Goal: Transaction & Acquisition: Purchase product/service

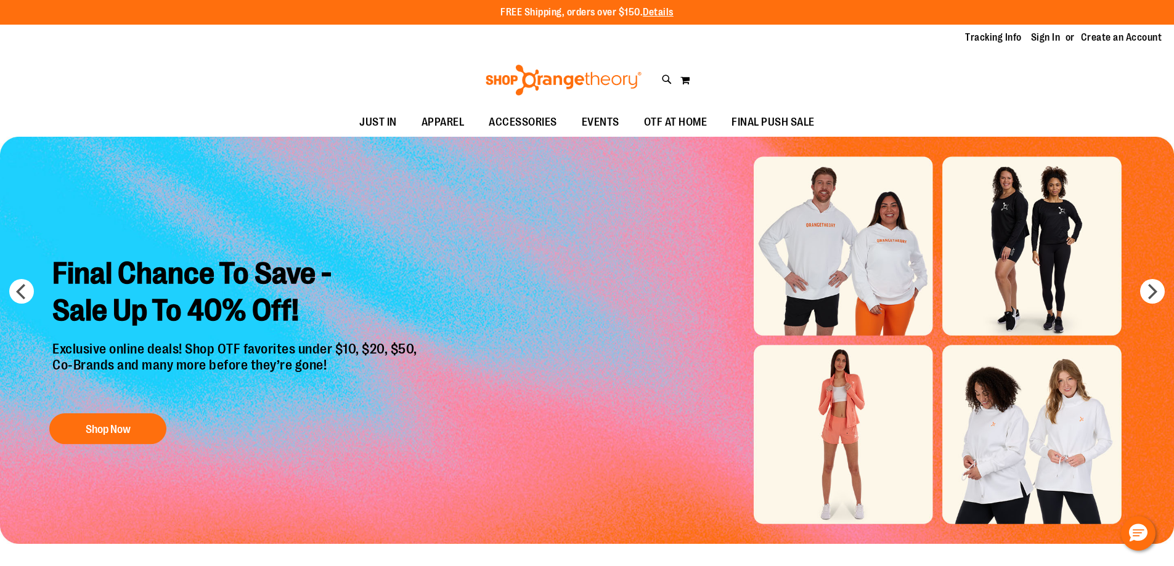
type input "**********"
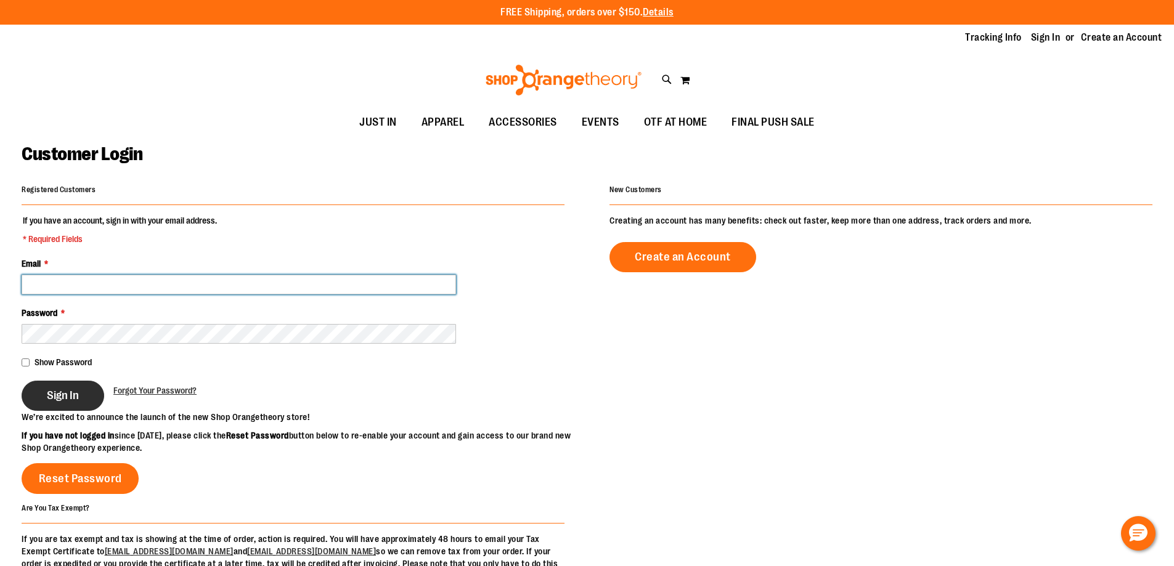
type input "**********"
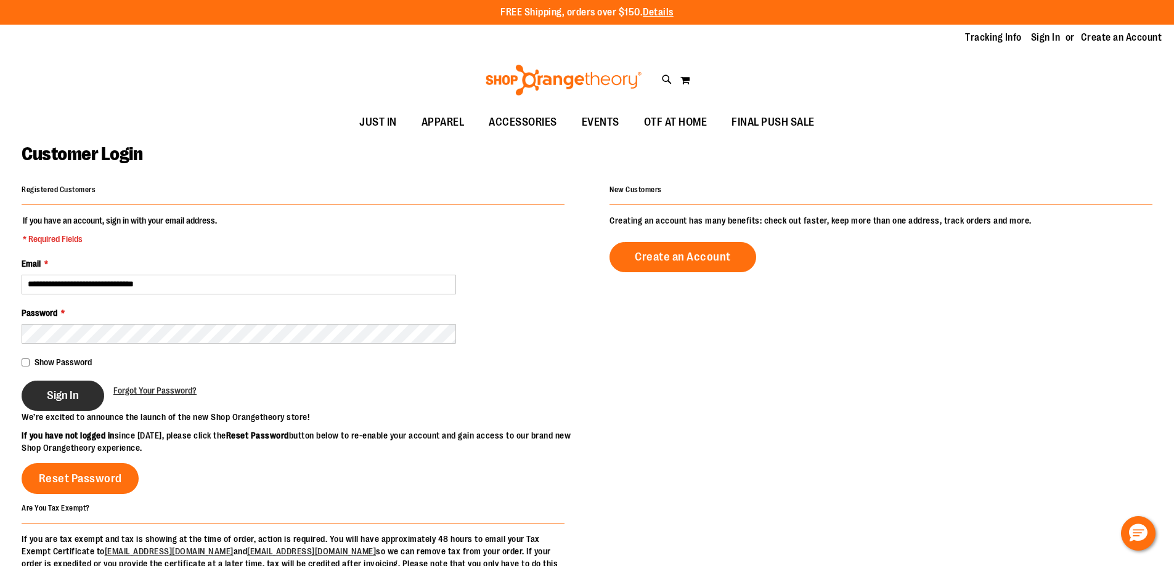
type input "**********"
click at [100, 398] on button "Sign In" at bounding box center [63, 396] width 83 height 30
click at [91, 398] on button "Sign In" at bounding box center [63, 396] width 83 height 30
click at [64, 401] on div "Sign In" at bounding box center [68, 396] width 92 height 30
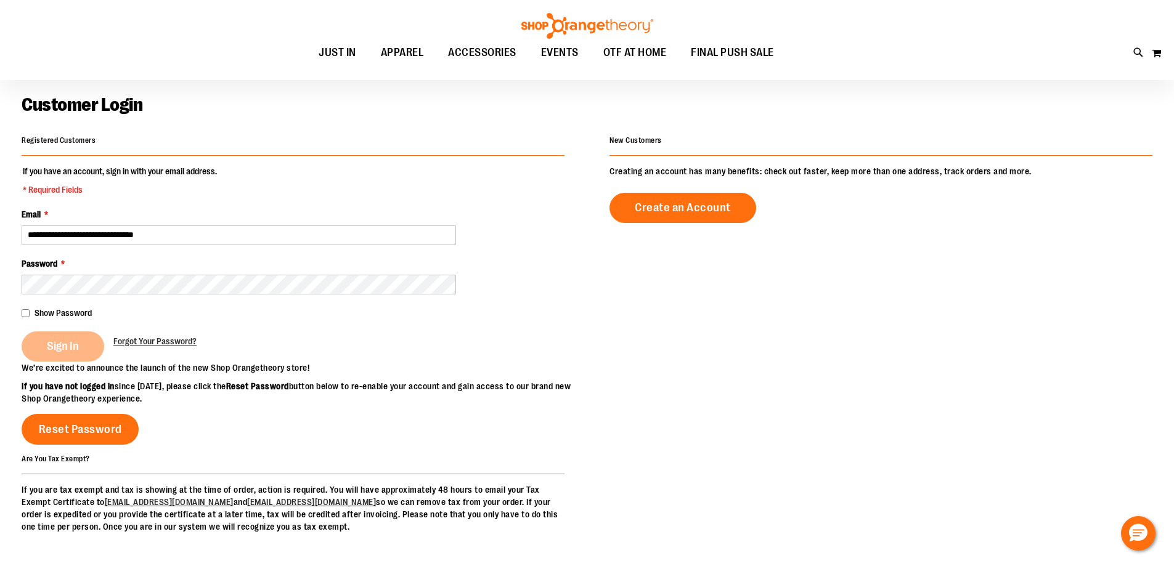
scroll to position [184, 0]
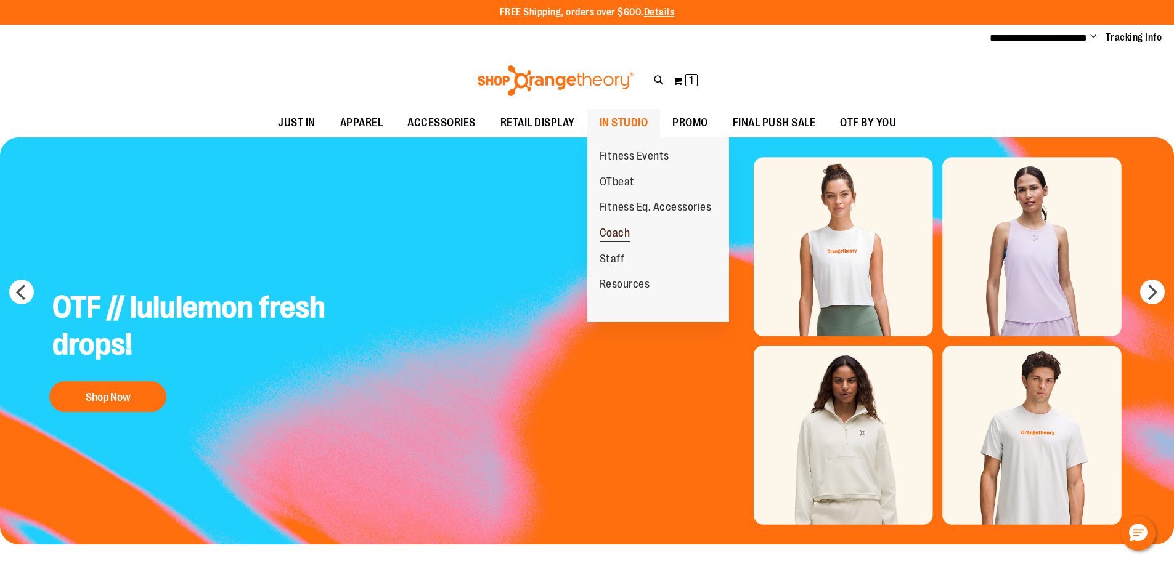
type input "**********"
click at [620, 231] on span "Coach" at bounding box center [615, 234] width 31 height 15
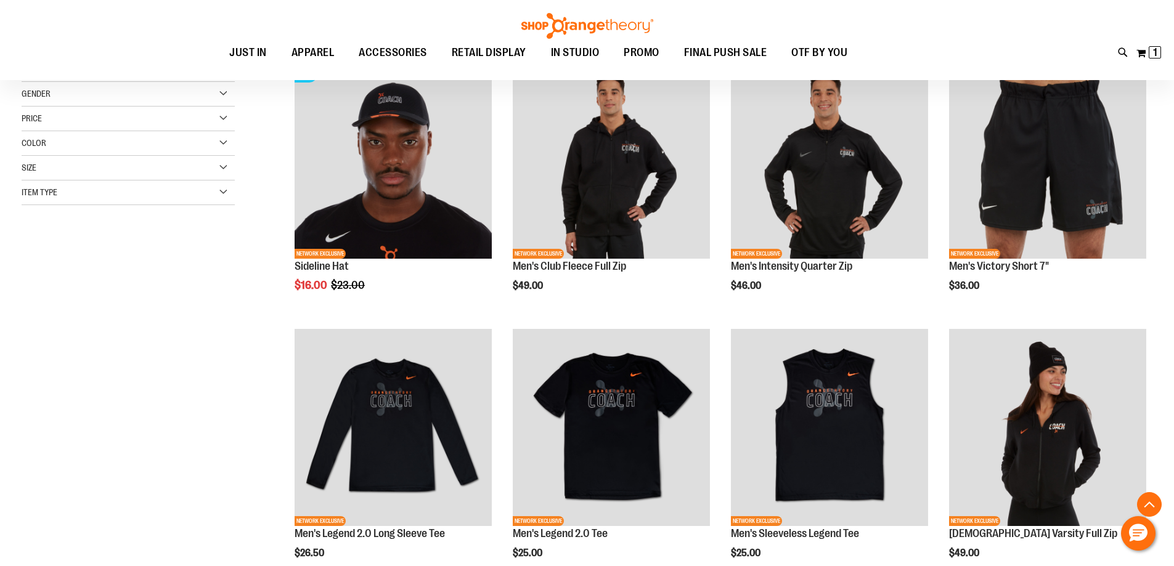
scroll to position [246, 0]
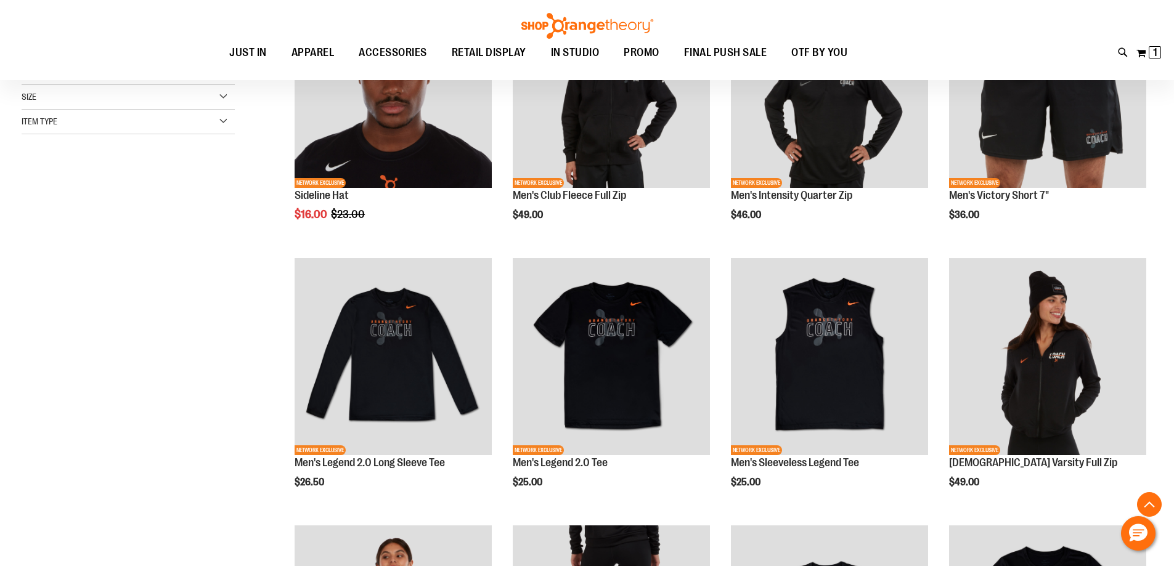
scroll to position [246, 0]
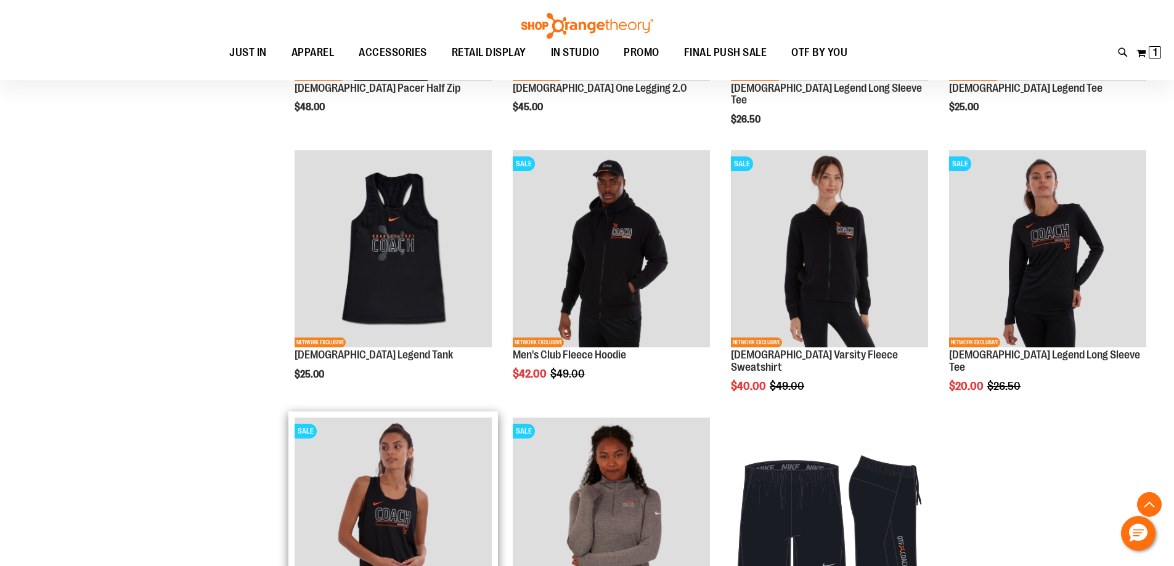
scroll to position [894, 0]
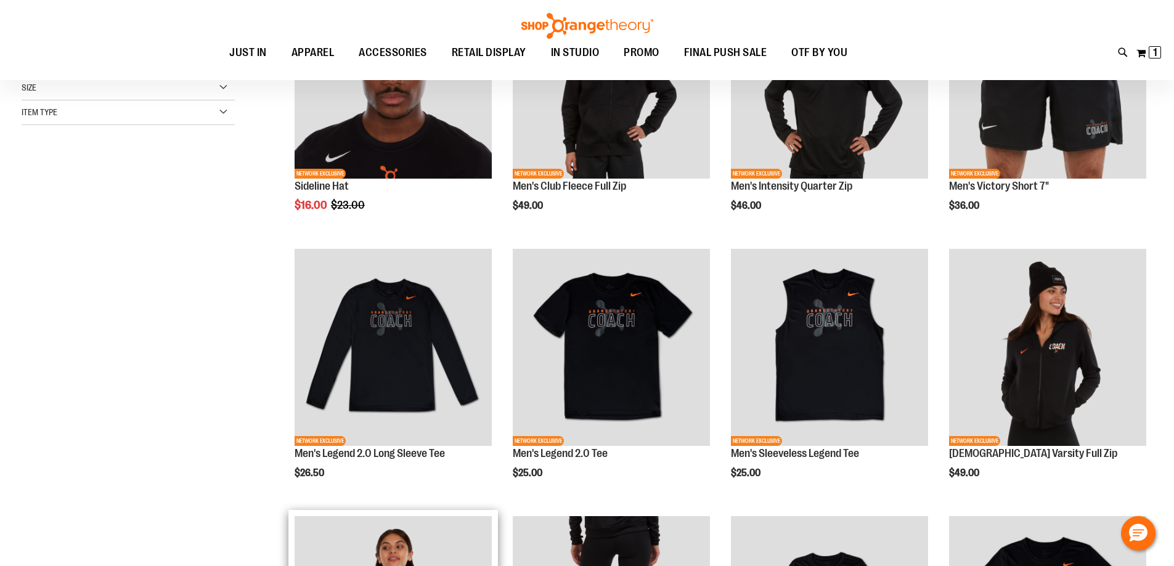
scroll to position [123, 0]
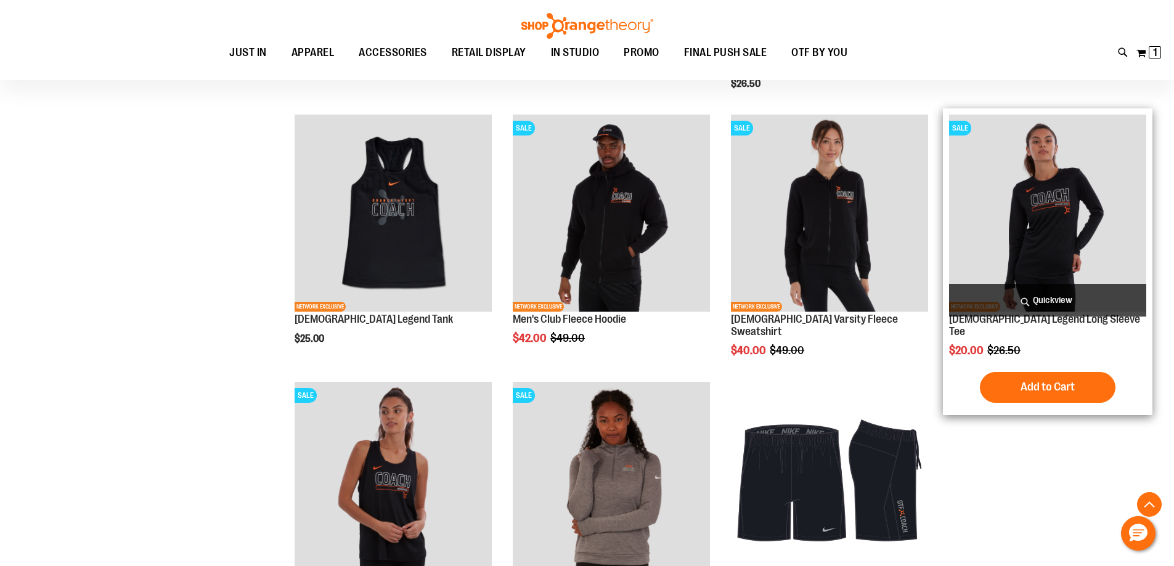
scroll to position [924, 0]
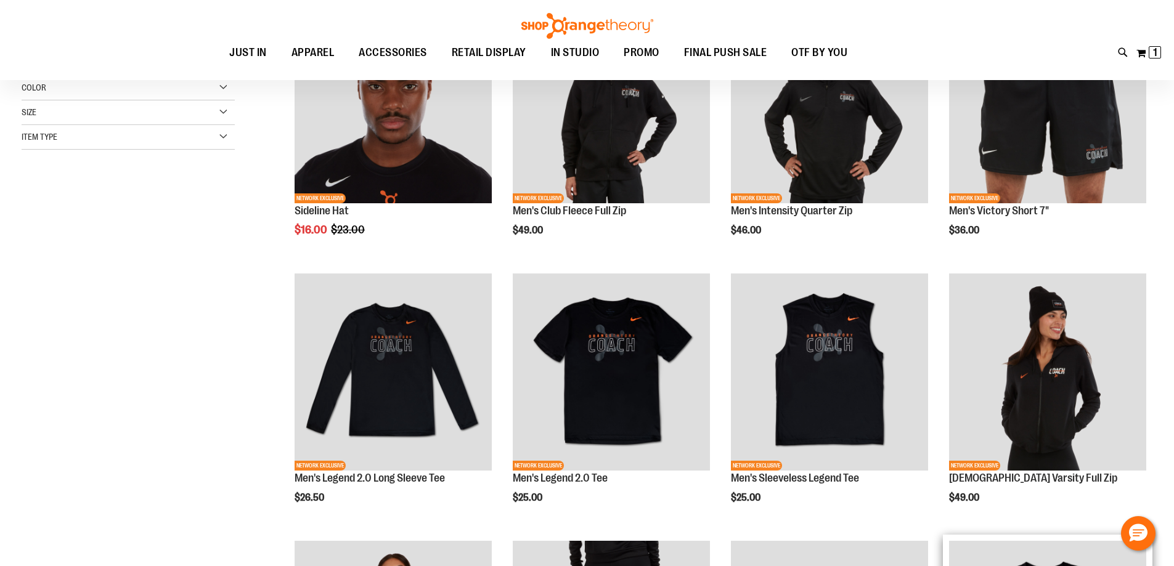
scroll to position [123, 0]
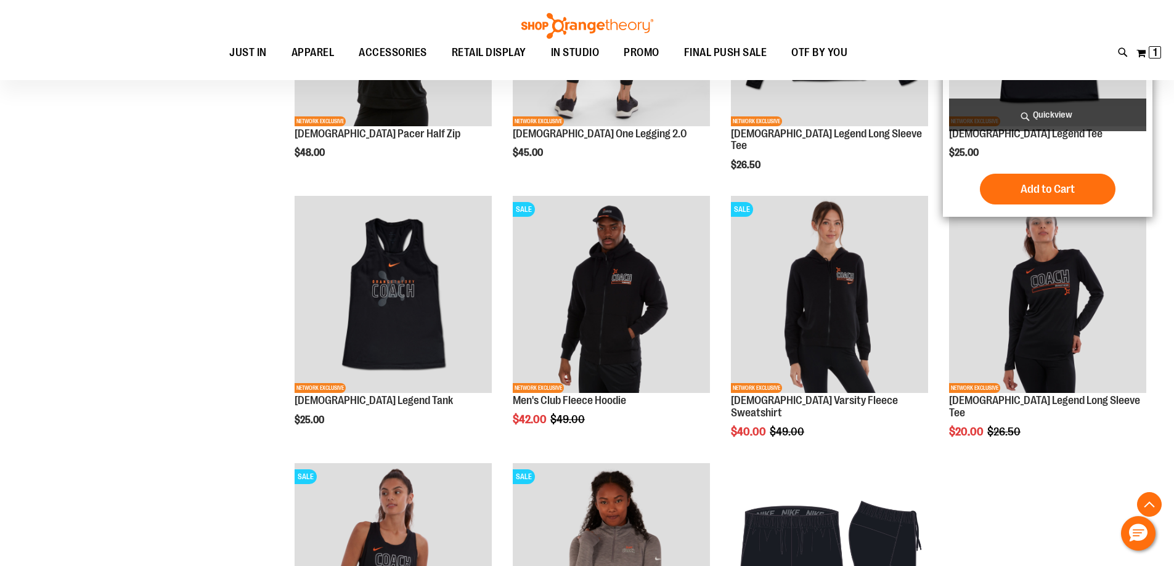
scroll to position [862, 0]
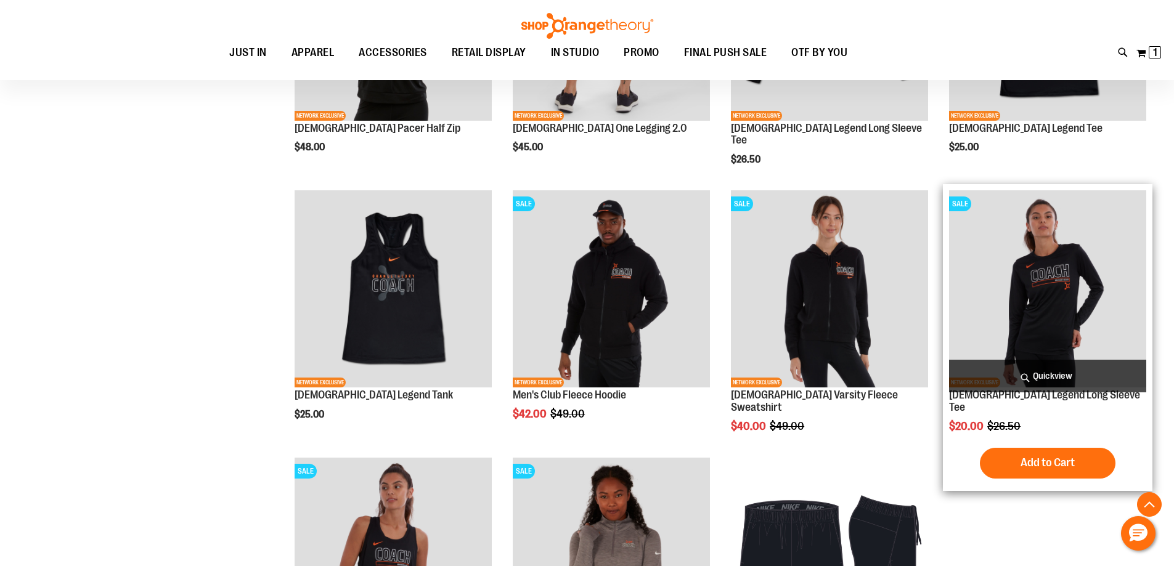
type input "**********"
click at [1076, 300] on img "product" at bounding box center [1047, 288] width 197 height 197
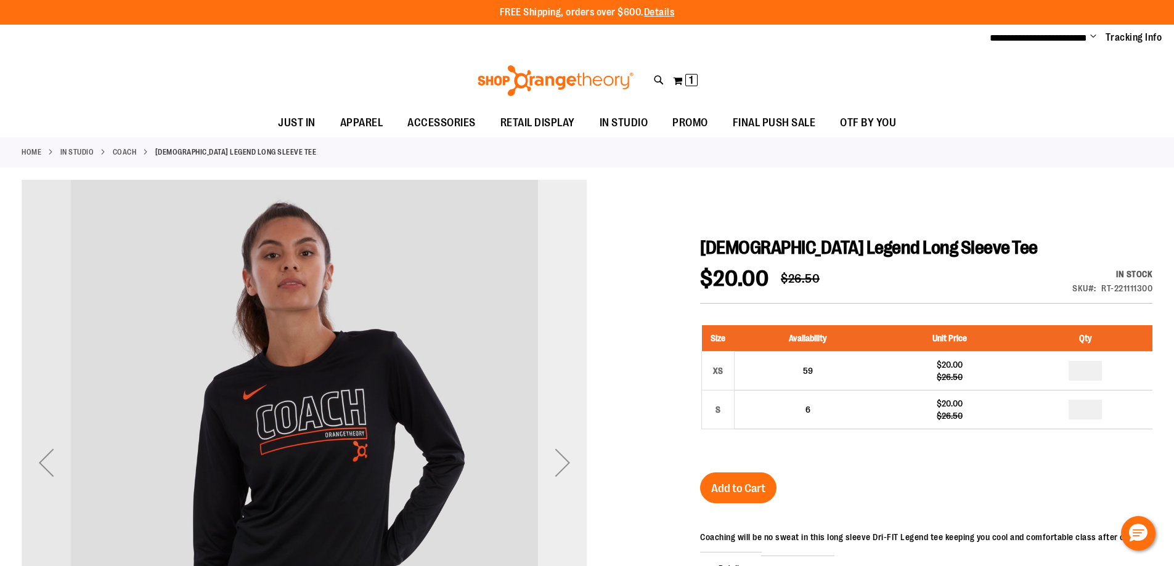
type input "**********"
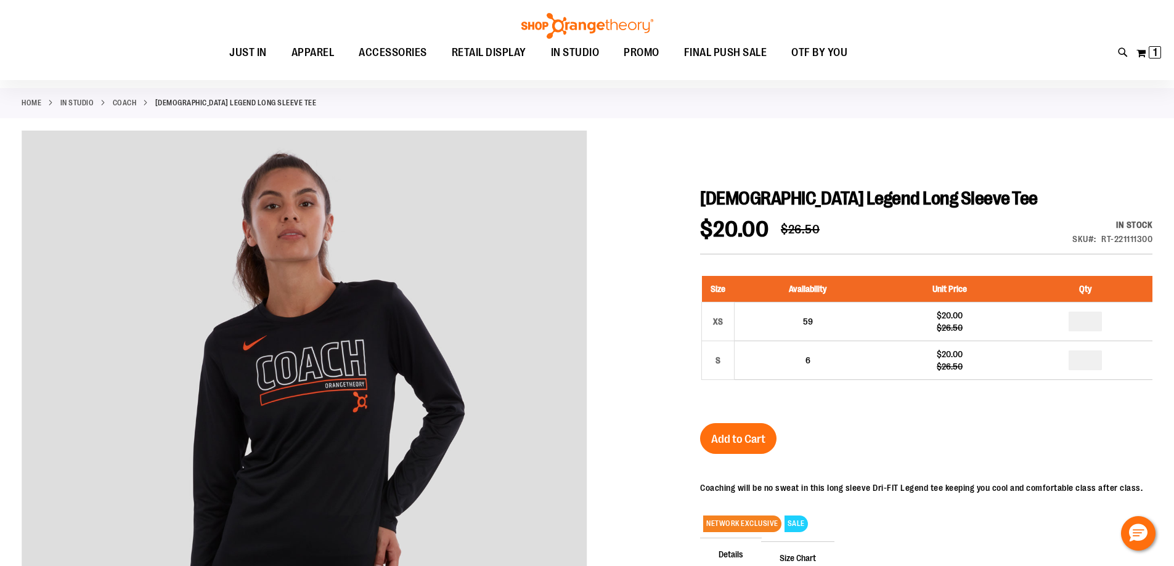
scroll to position [61, 0]
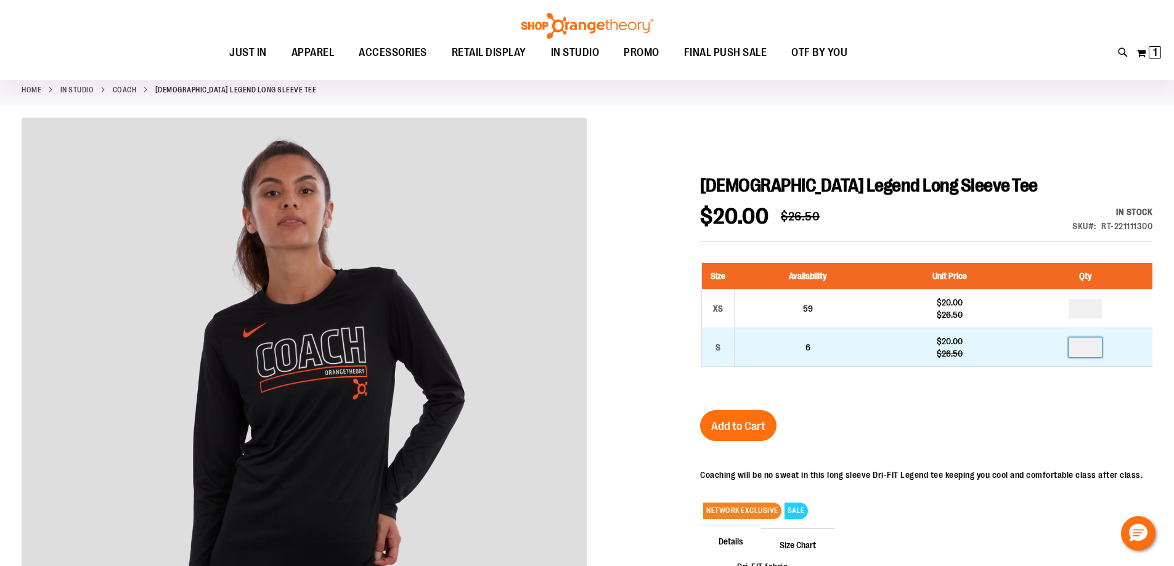
click at [1097, 350] on input "number" at bounding box center [1085, 348] width 33 height 20
type input "*"
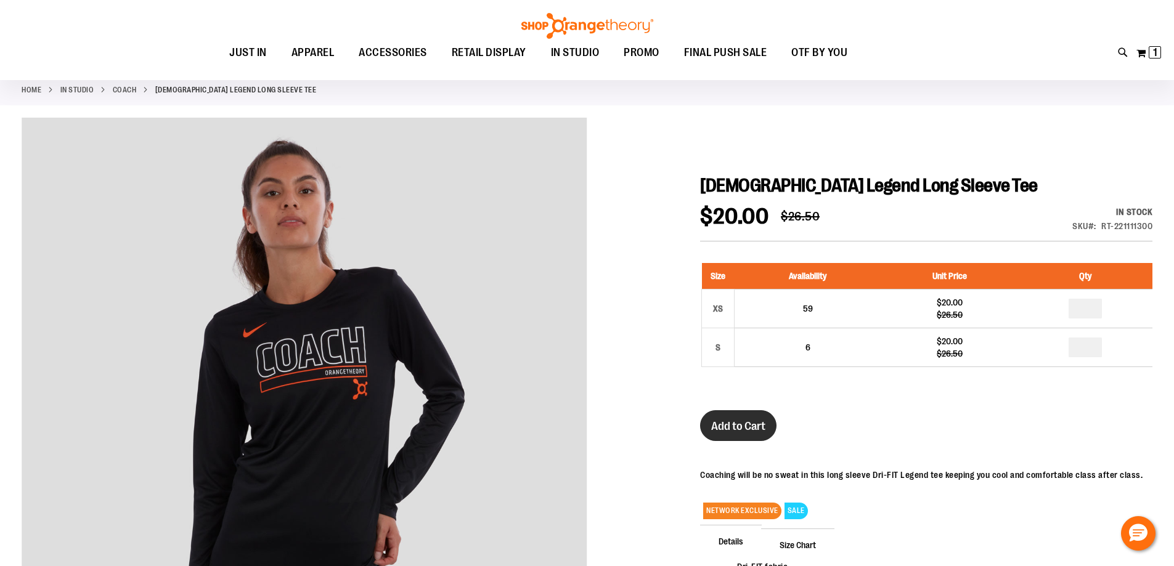
click at [742, 423] on span "Add to Cart" at bounding box center [738, 427] width 54 height 14
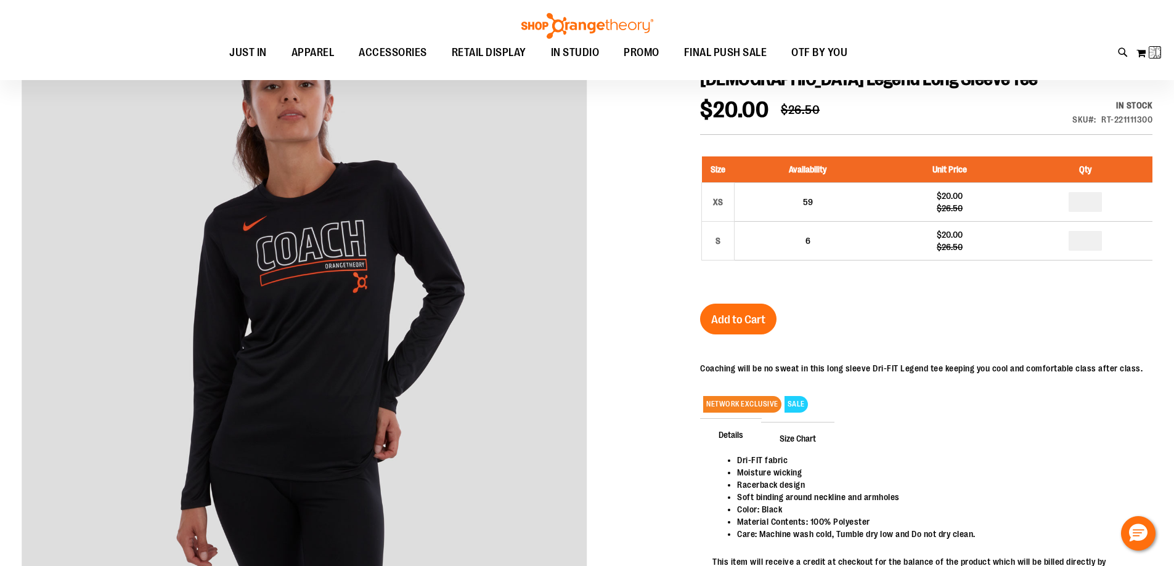
scroll to position [184, 0]
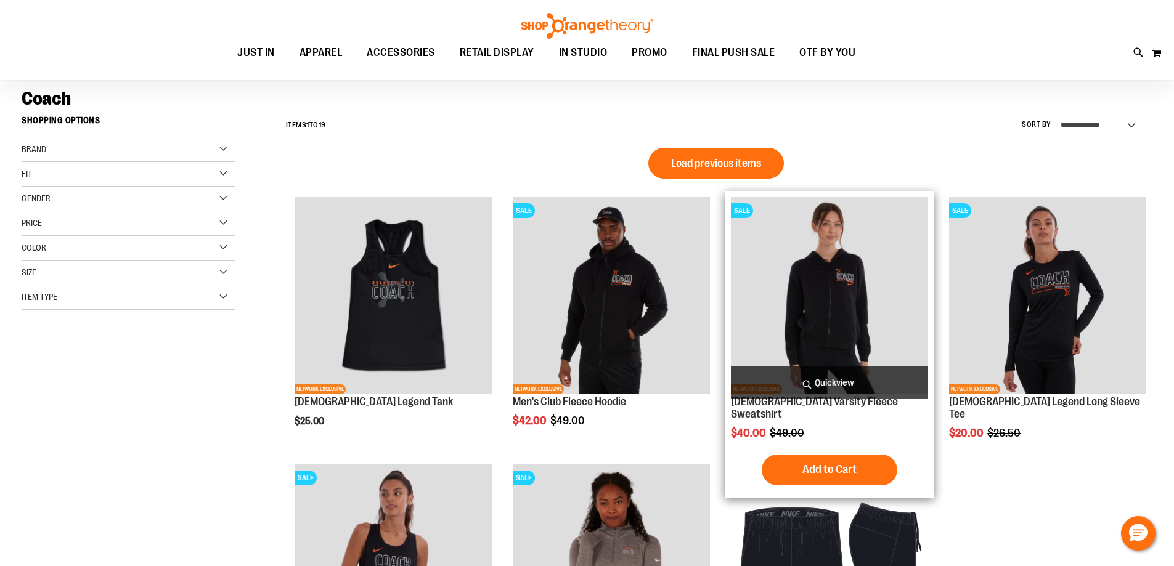
scroll to position [123, 0]
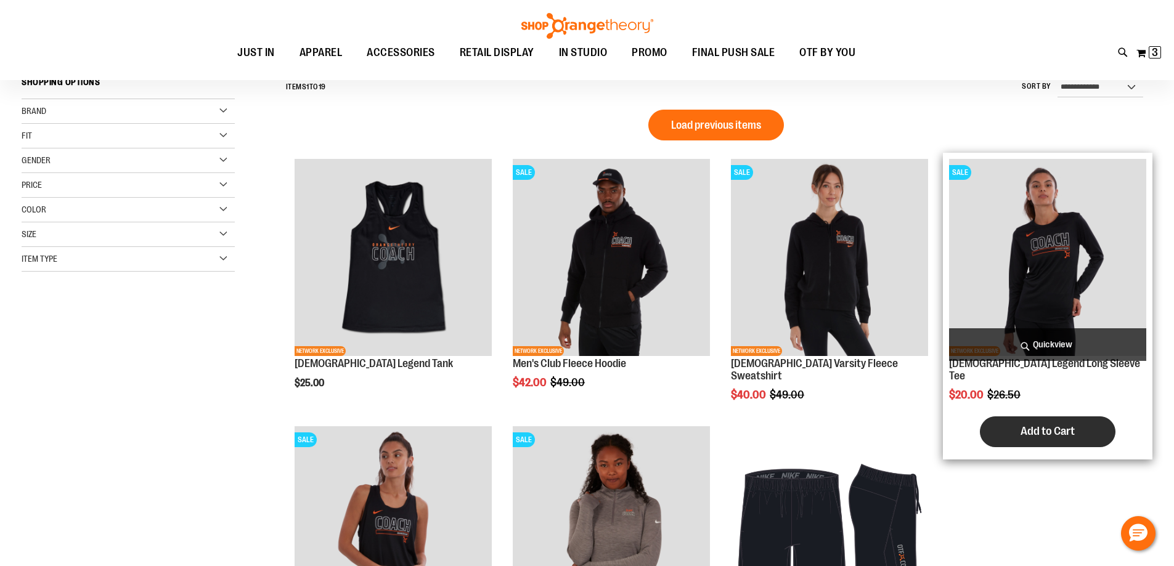
type input "**********"
click at [1066, 425] on span "Add to Cart" at bounding box center [1048, 432] width 54 height 14
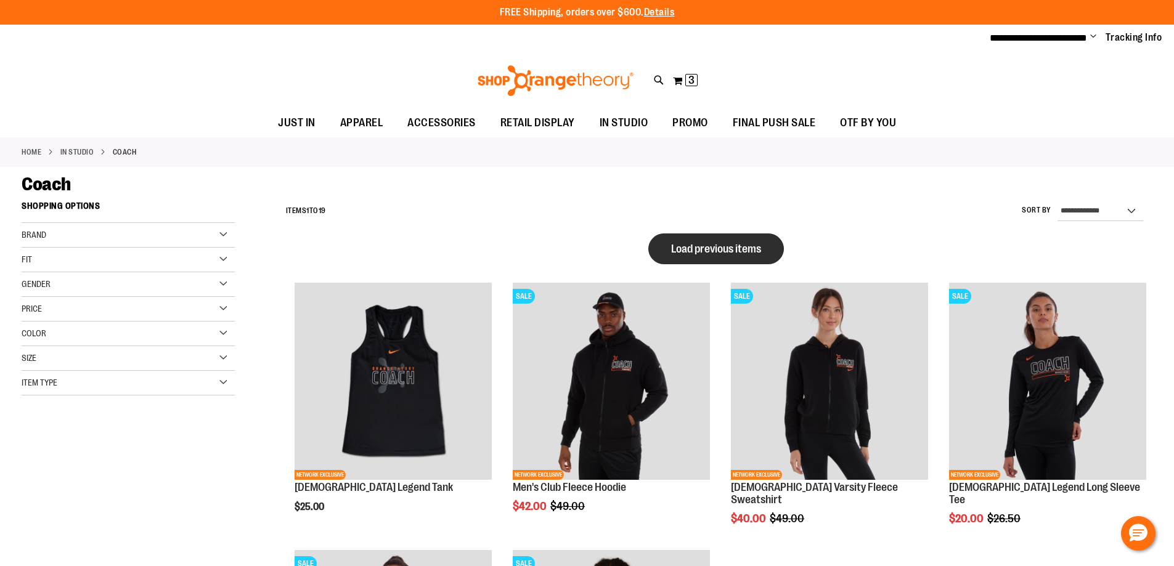
type input "**********"
click at [750, 258] on button "Load previous items" at bounding box center [716, 249] width 136 height 31
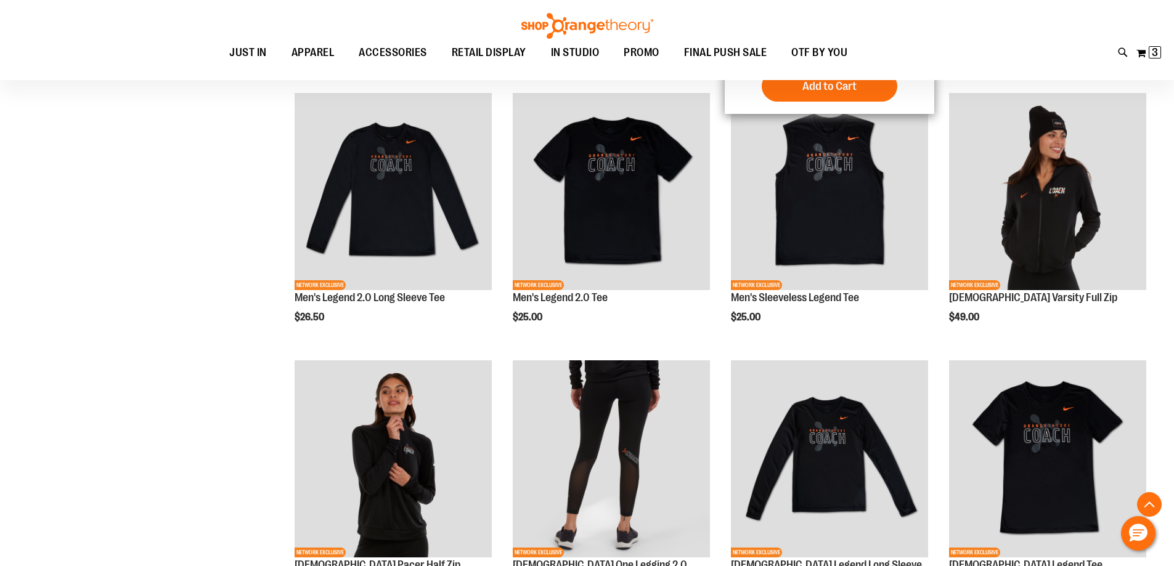
scroll to position [308, 0]
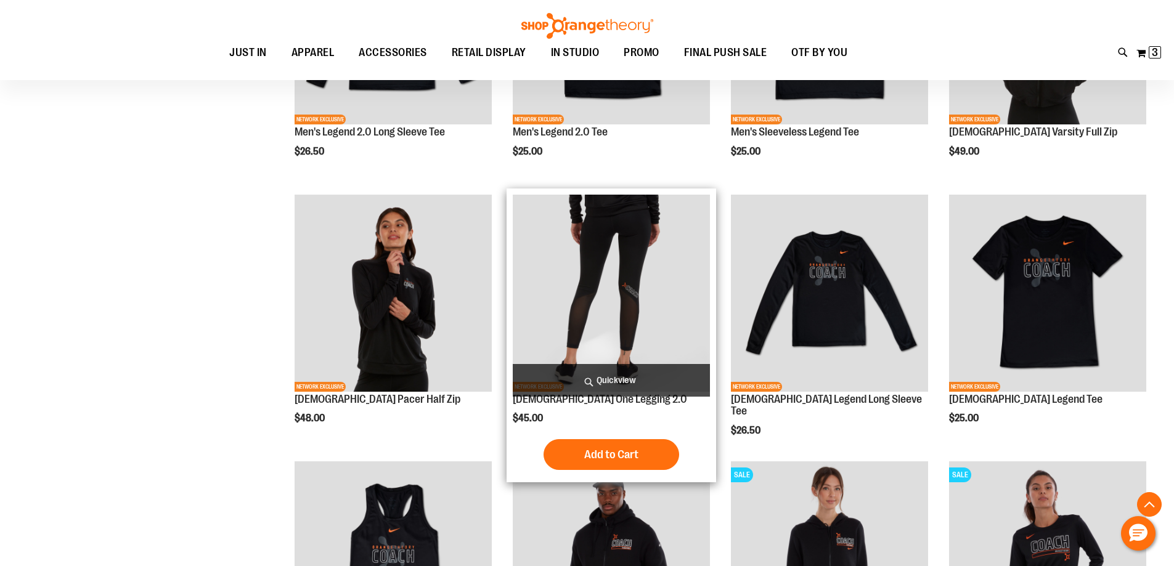
scroll to position [493, 0]
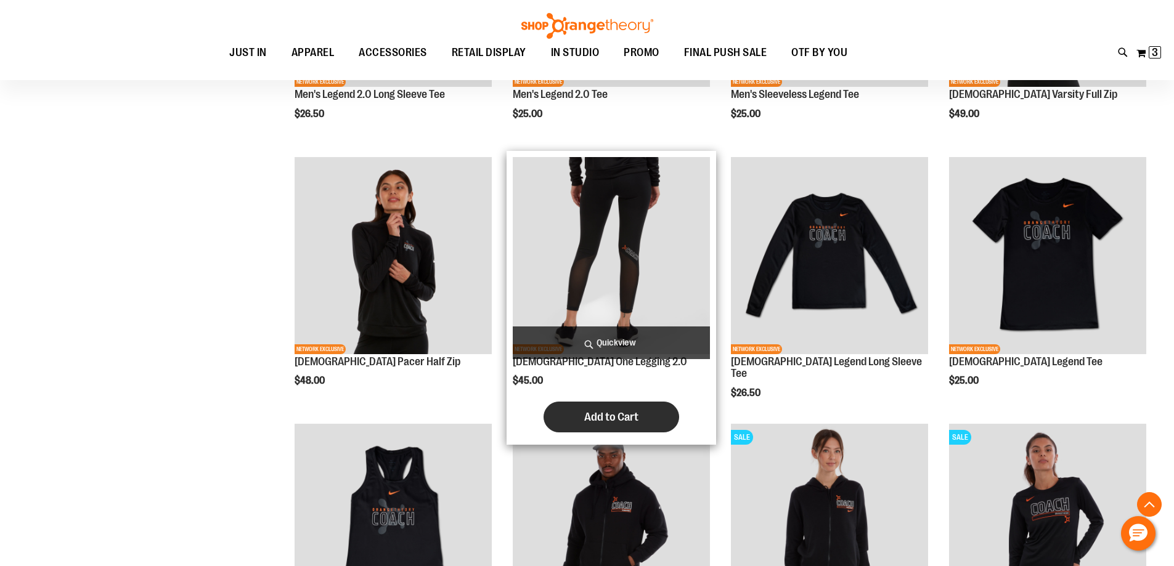
click at [632, 409] on button "Add to Cart" at bounding box center [612, 417] width 136 height 31
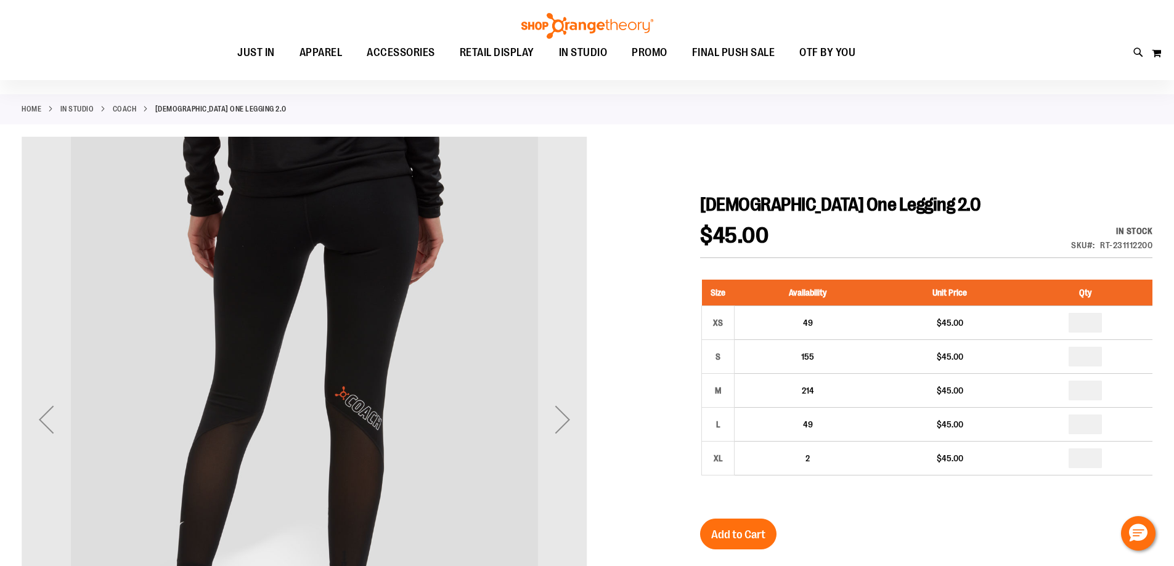
scroll to position [61, 0]
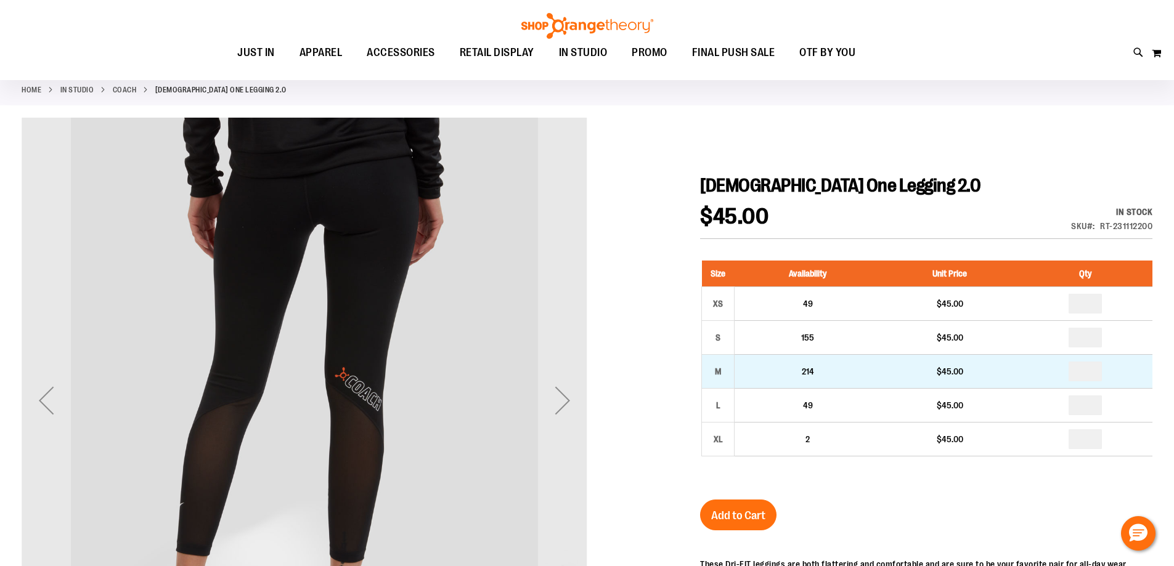
type input "**********"
click at [785, 384] on tbody "XS 49 $45.00 * S 155 $45.00 * M" at bounding box center [927, 372] width 451 height 170
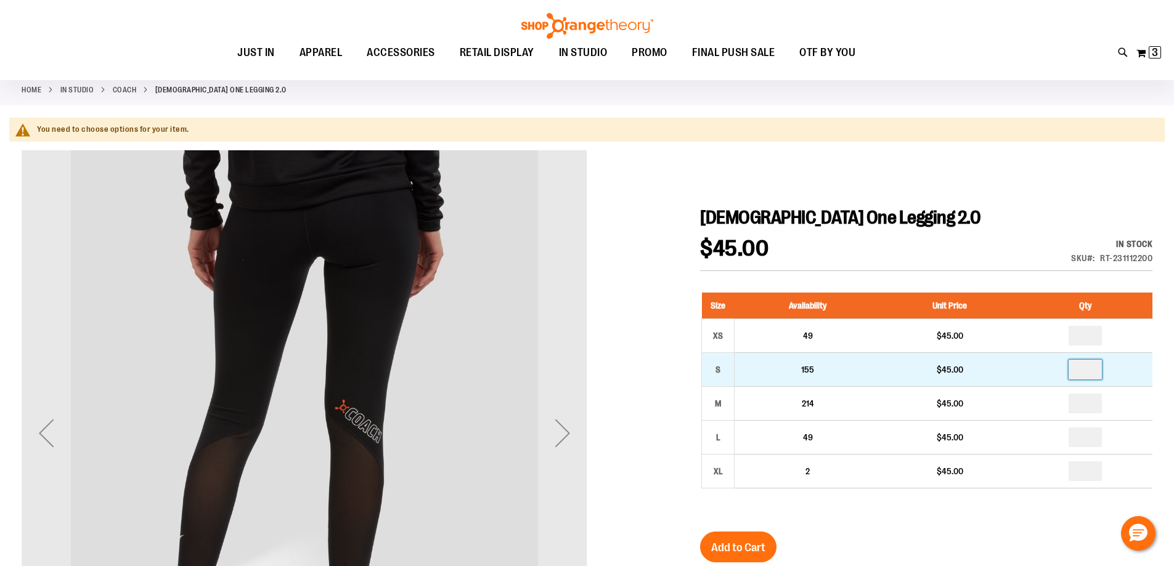
click at [1093, 369] on input "number" at bounding box center [1085, 370] width 33 height 20
type input "*"
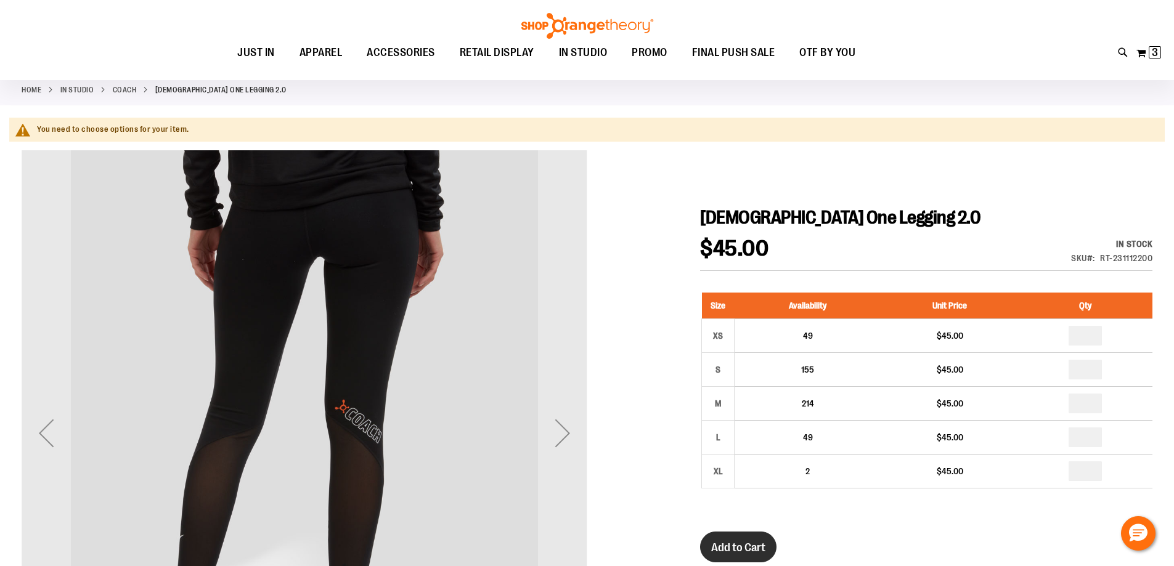
click at [741, 559] on button "Add to Cart" at bounding box center [738, 547] width 76 height 31
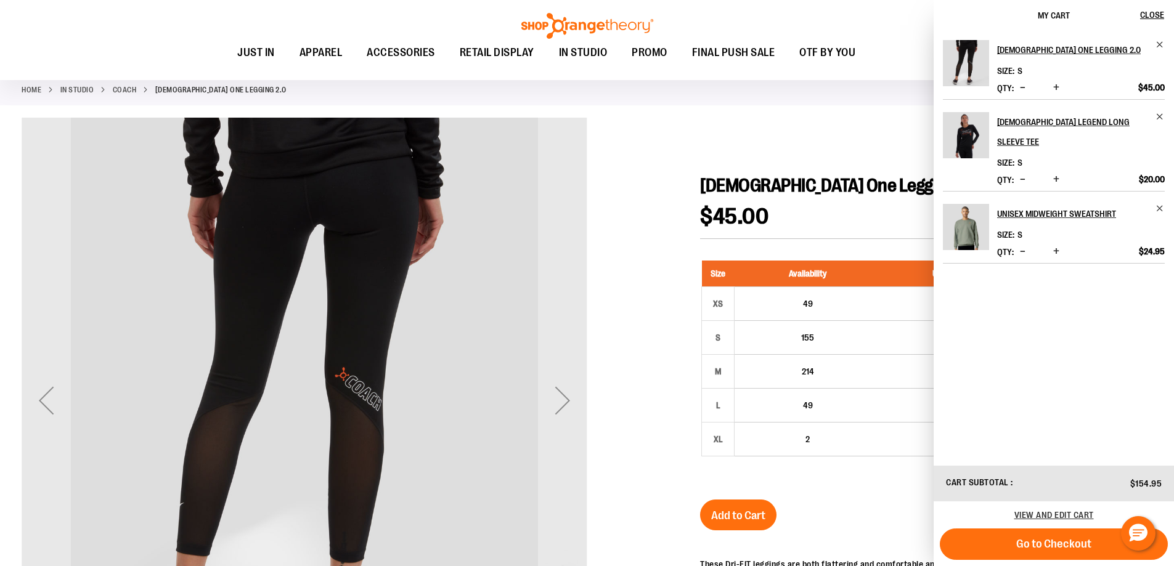
click at [1022, 245] on span "Decrease product quantity" at bounding box center [1023, 251] width 6 height 12
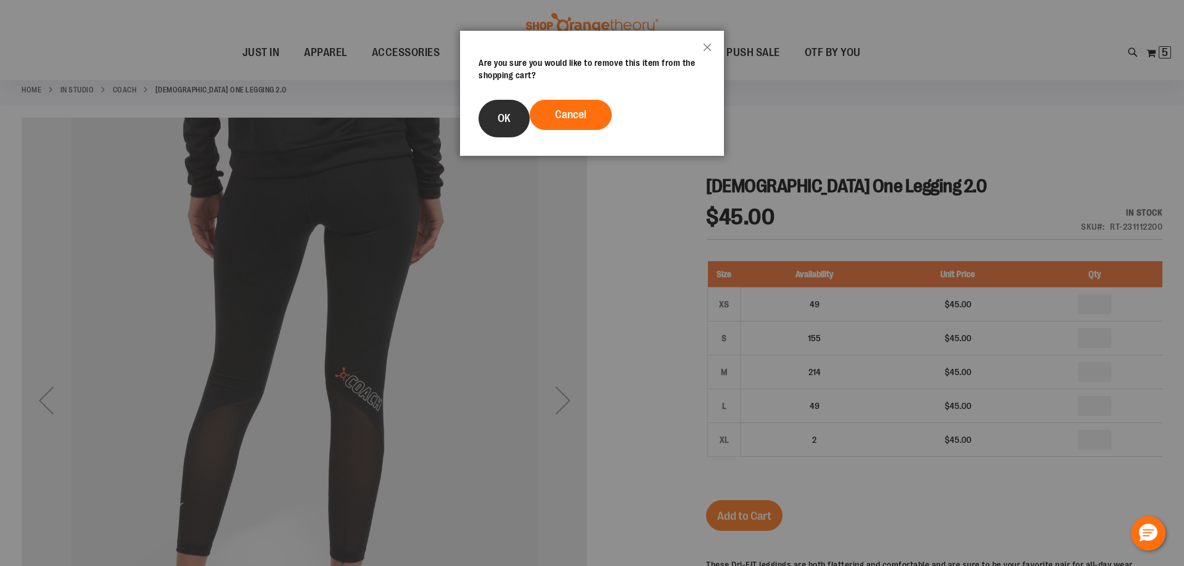
click at [512, 117] on button "OK" at bounding box center [503, 119] width 51 height 38
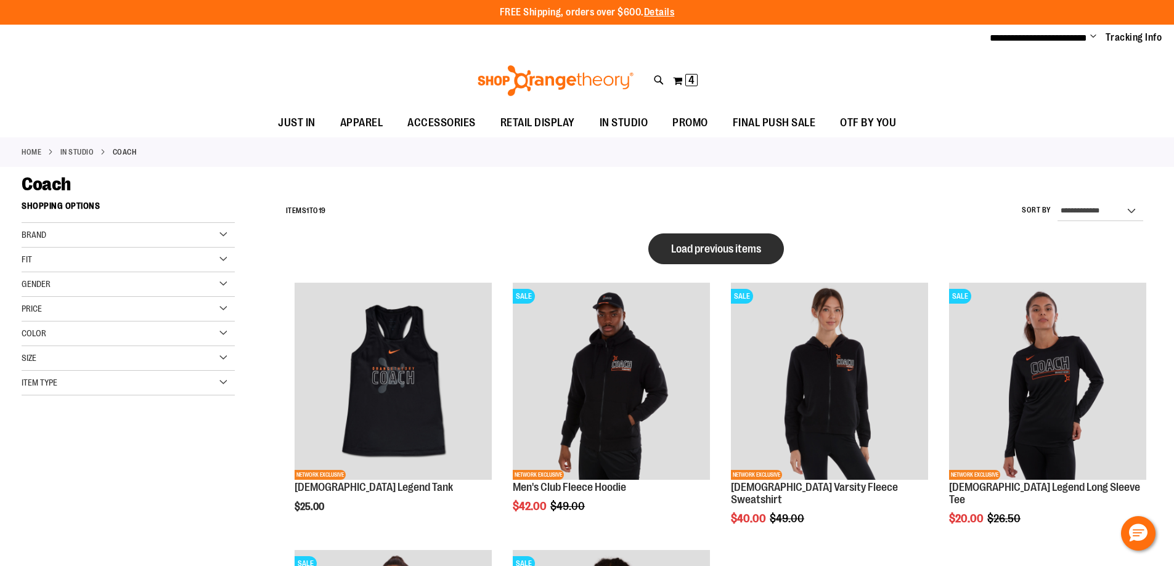
type input "**********"
click at [697, 245] on span "Load previous items" at bounding box center [716, 249] width 90 height 12
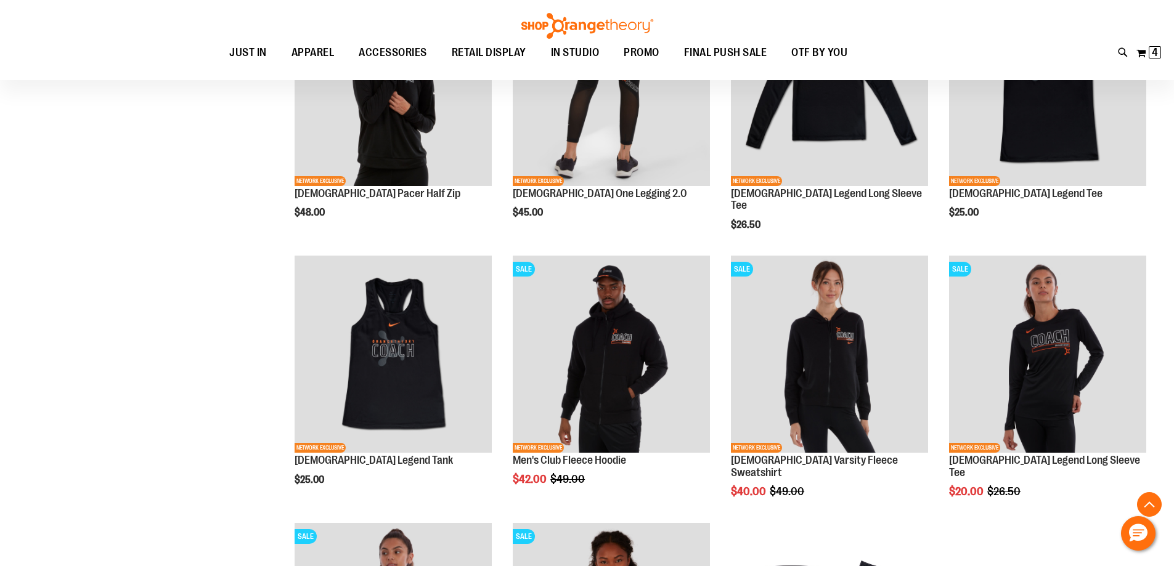
scroll to position [677, 0]
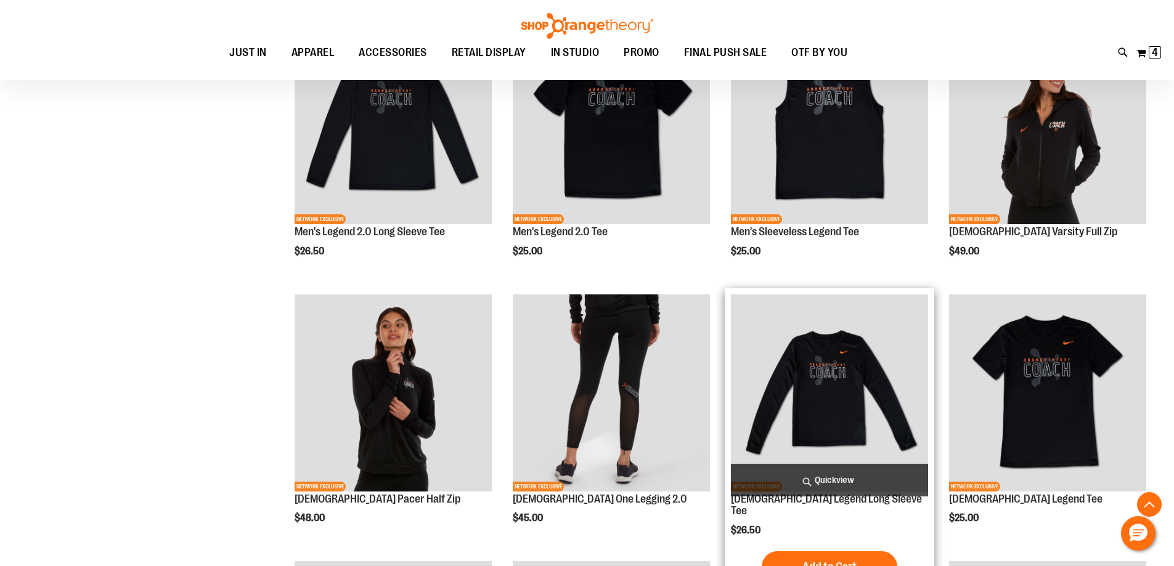
scroll to position [184, 0]
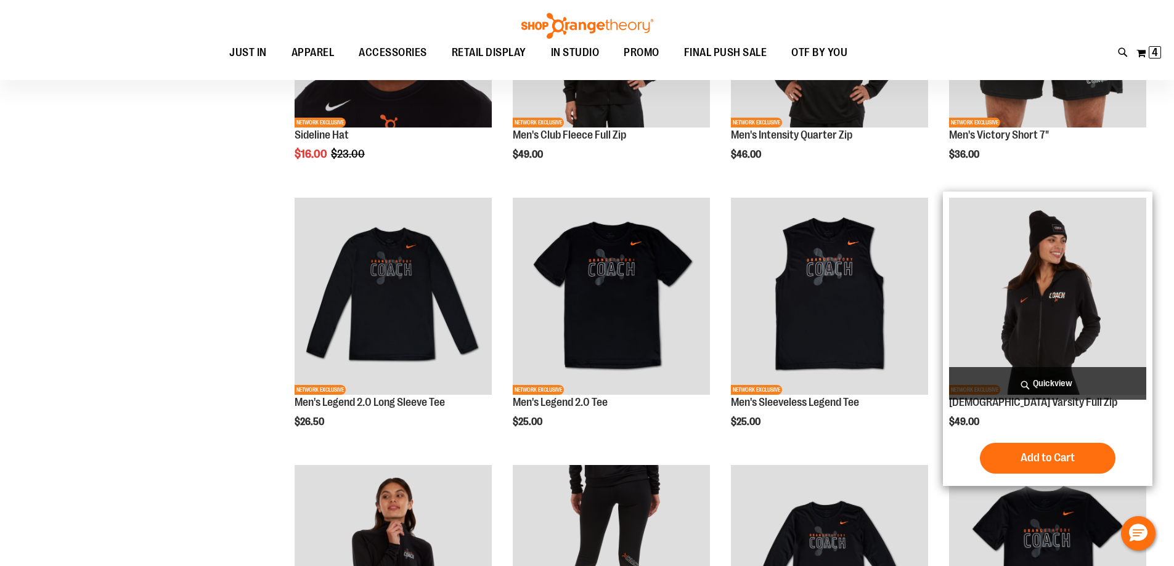
click at [1011, 352] on img "product" at bounding box center [1047, 296] width 197 height 197
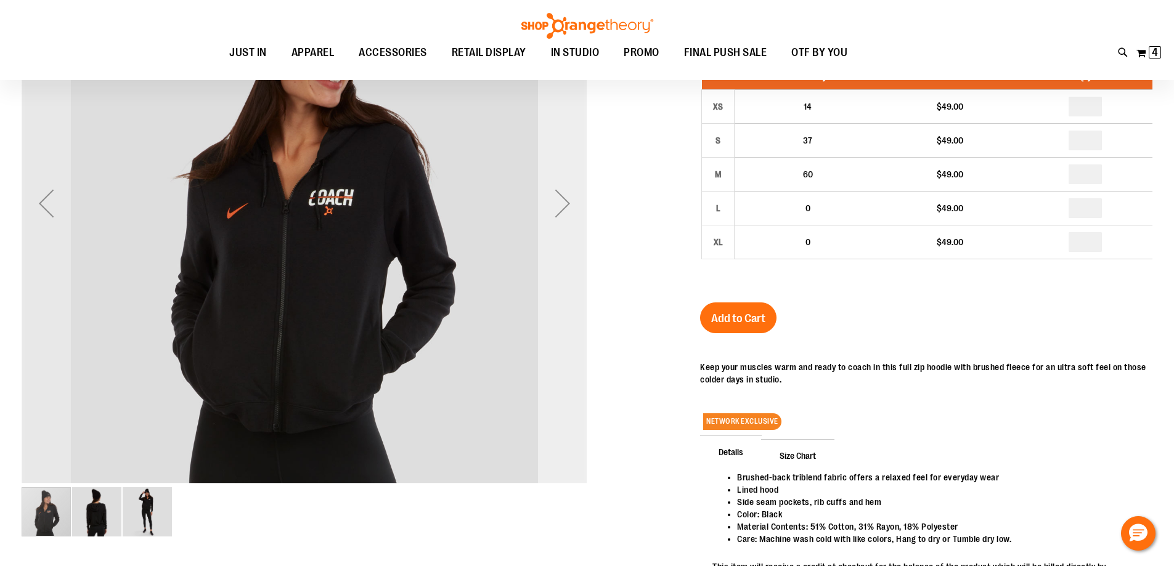
scroll to position [60, 0]
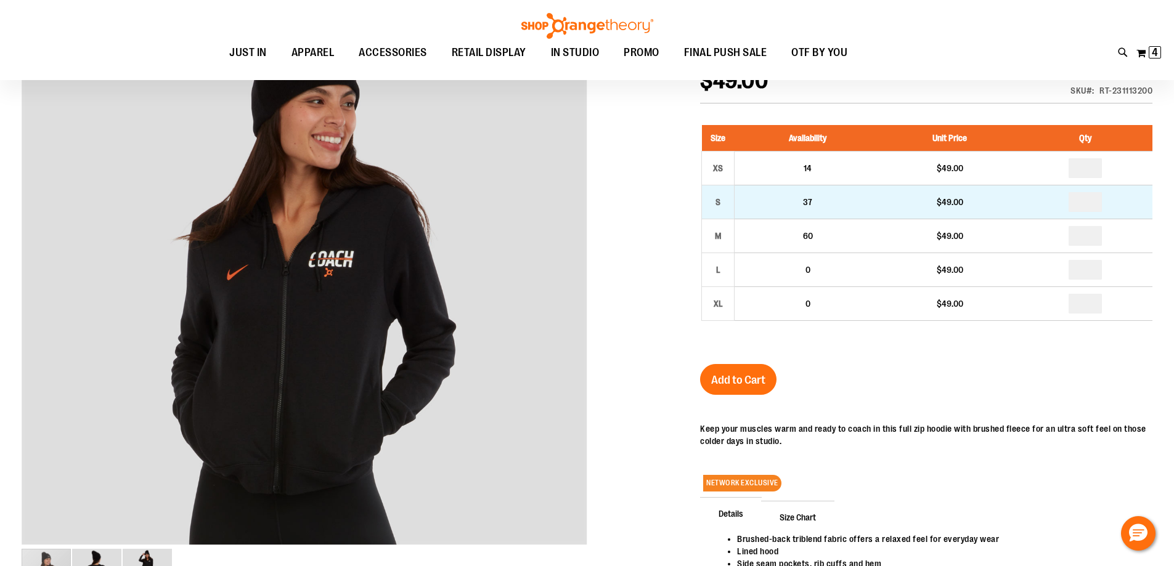
type input "**********"
click at [1092, 207] on input "number" at bounding box center [1085, 202] width 33 height 20
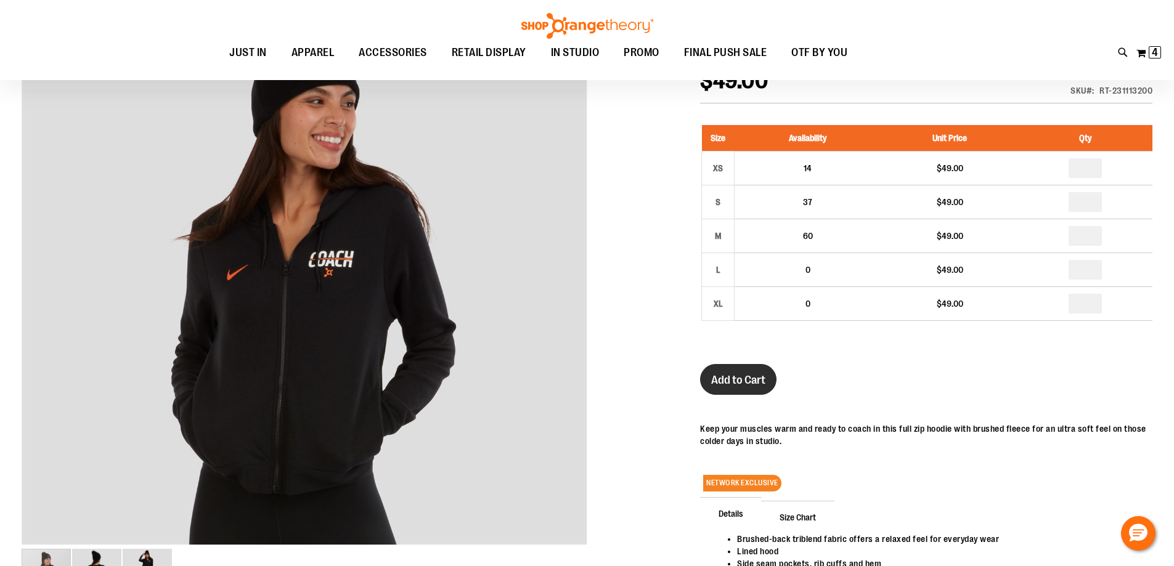
type input "*"
click at [718, 383] on span "Add to Cart" at bounding box center [738, 381] width 54 height 14
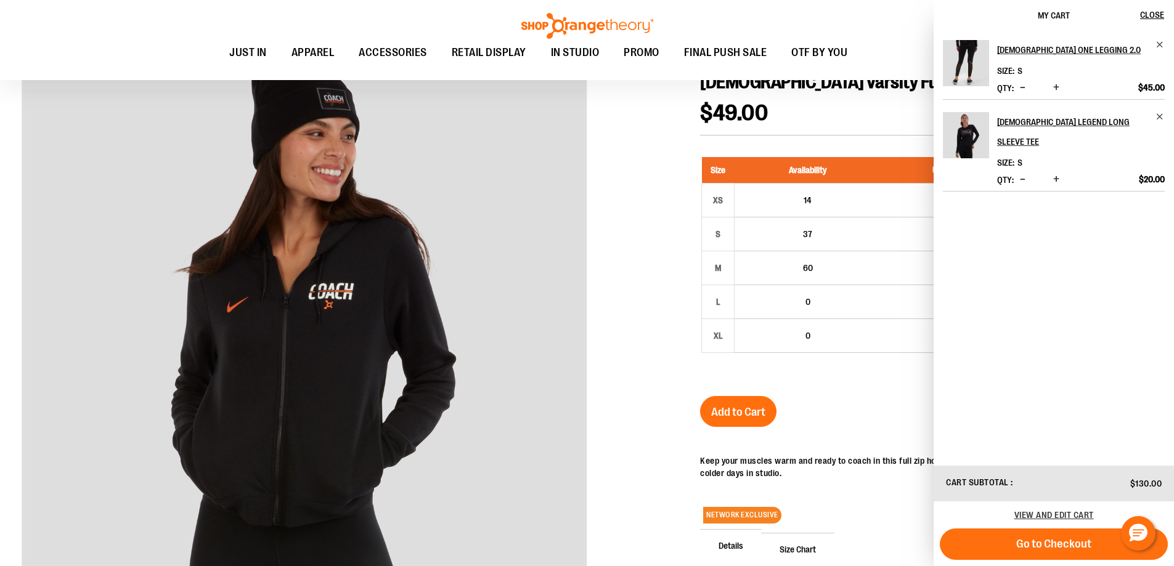
click at [641, 354] on div at bounding box center [587, 365] width 1131 height 700
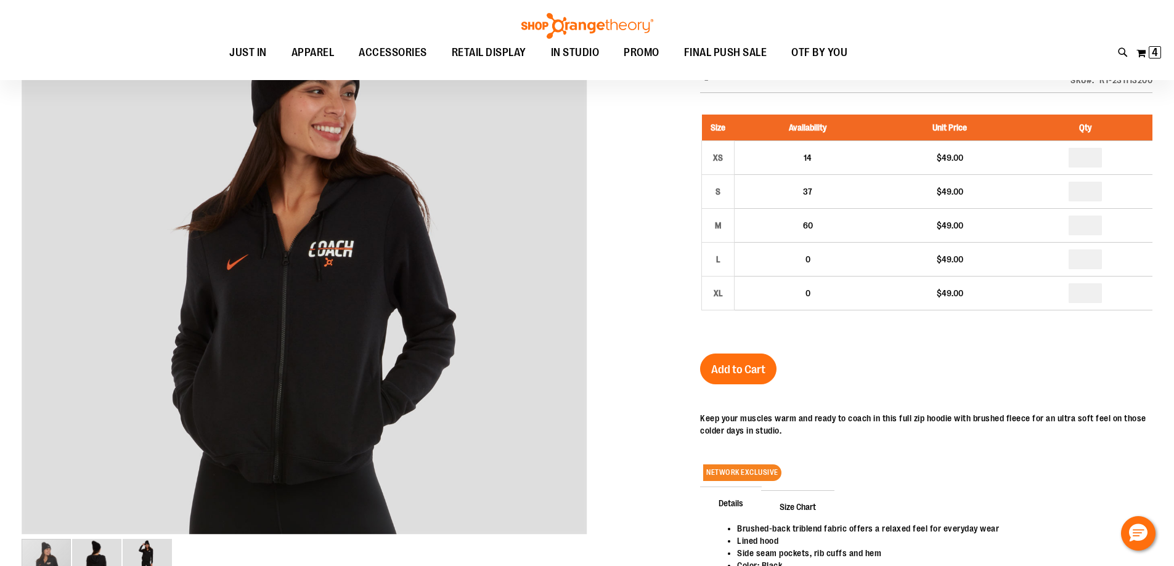
scroll to position [122, 0]
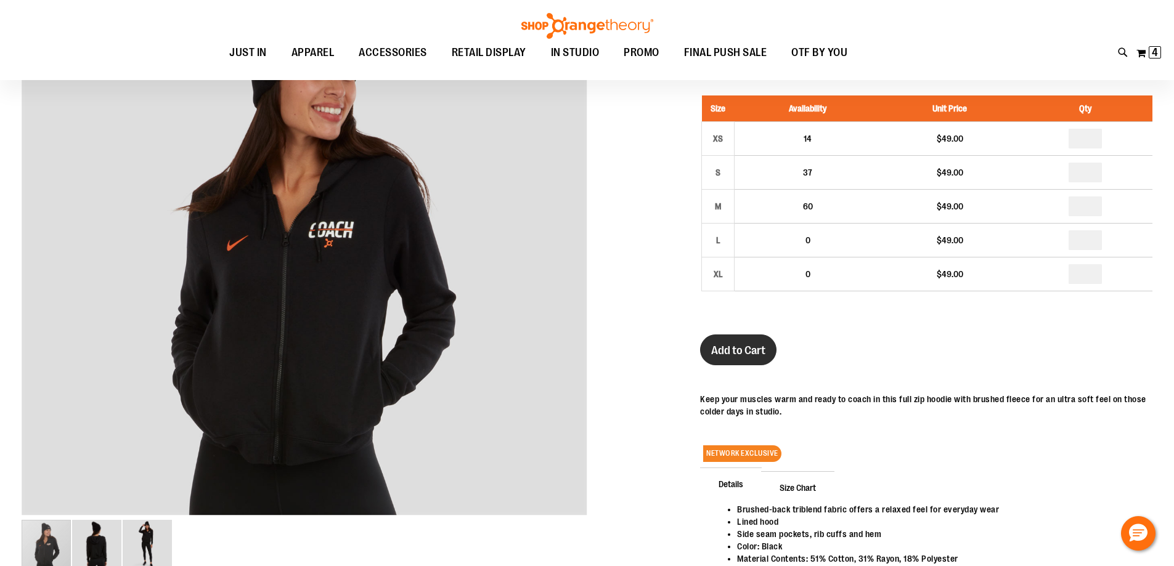
click at [734, 348] on span "Add to Cart" at bounding box center [738, 351] width 54 height 14
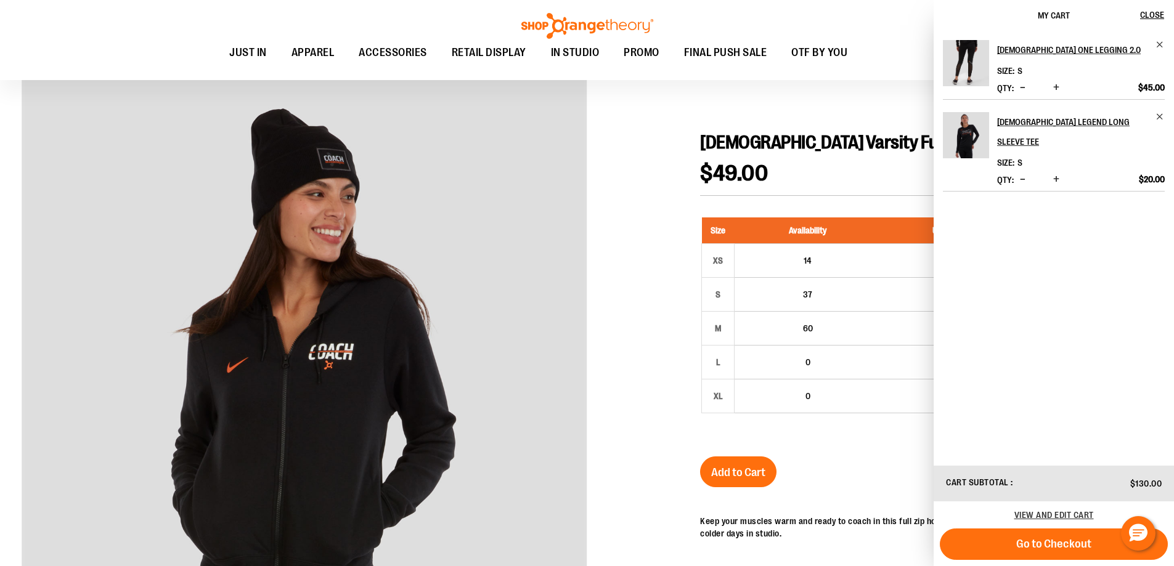
scroll to position [60, 0]
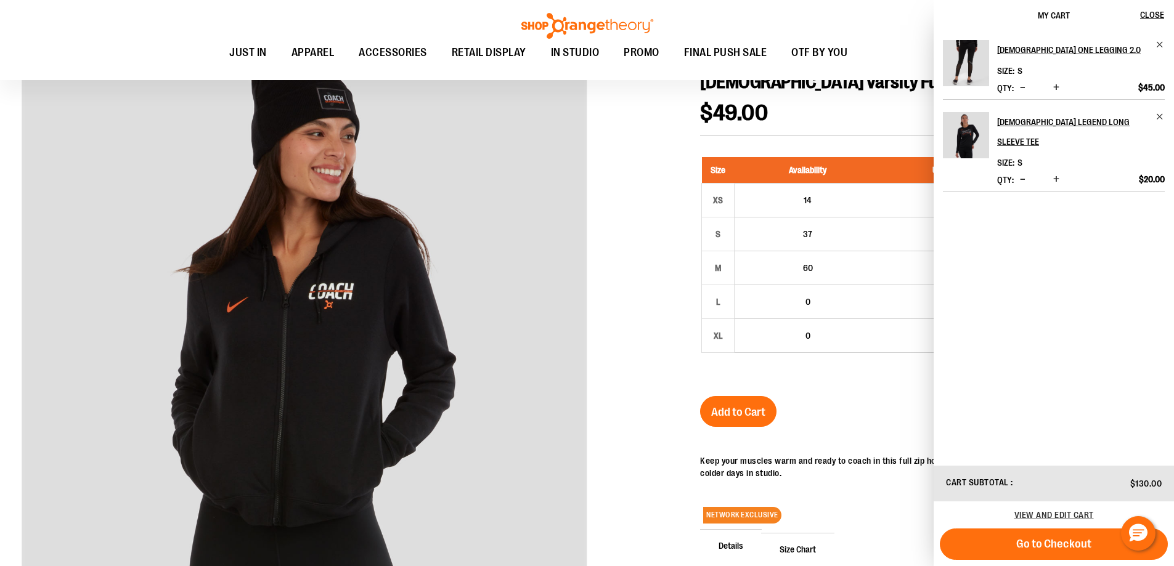
click at [658, 247] on div at bounding box center [587, 365] width 1131 height 700
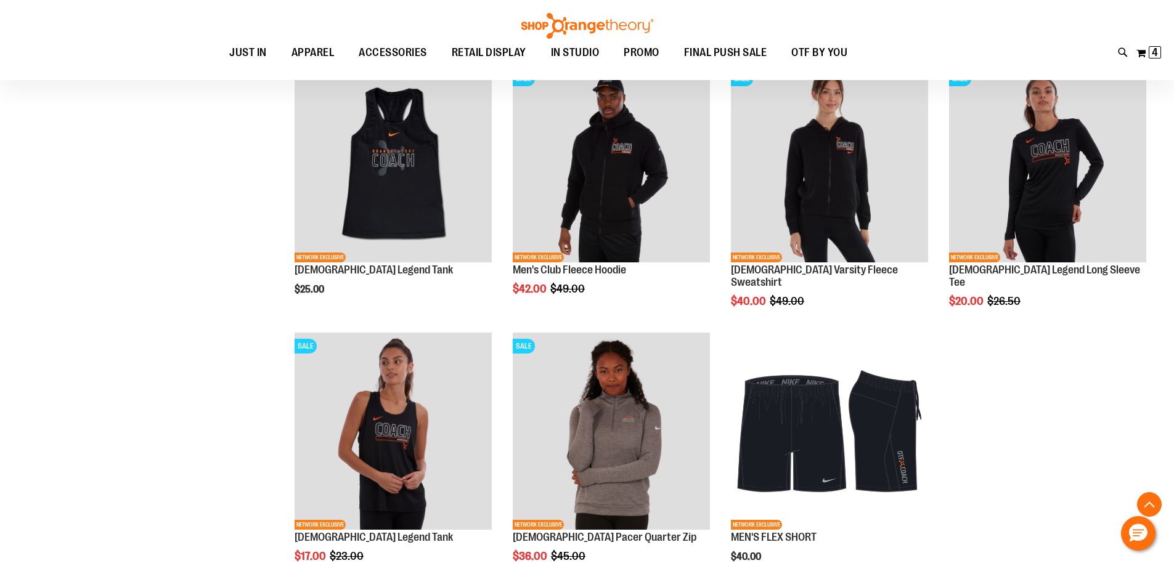
scroll to position [790, 0]
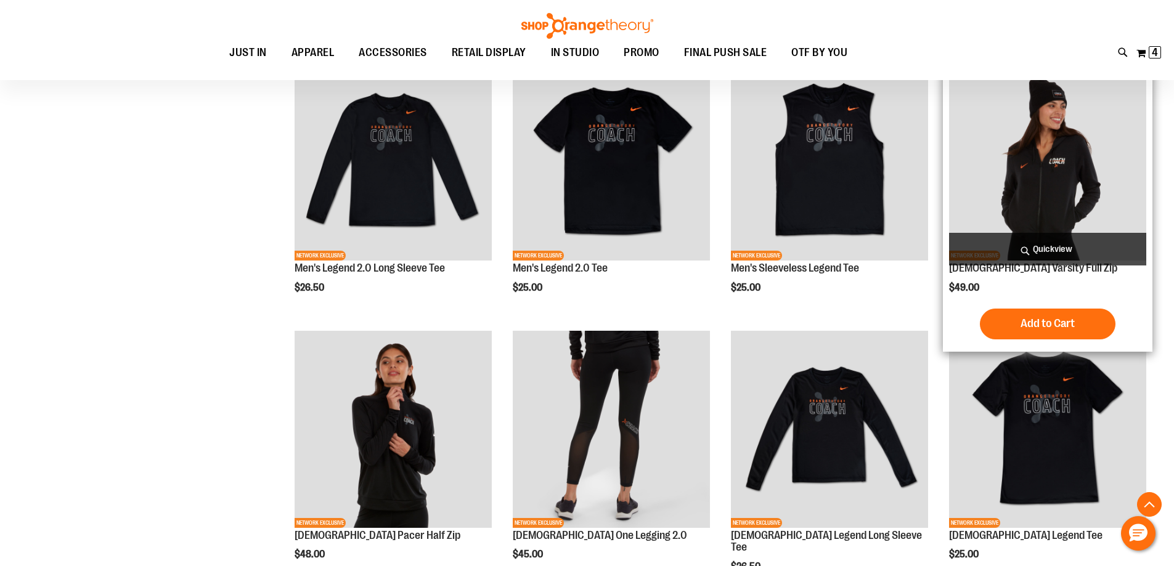
scroll to position [297, 0]
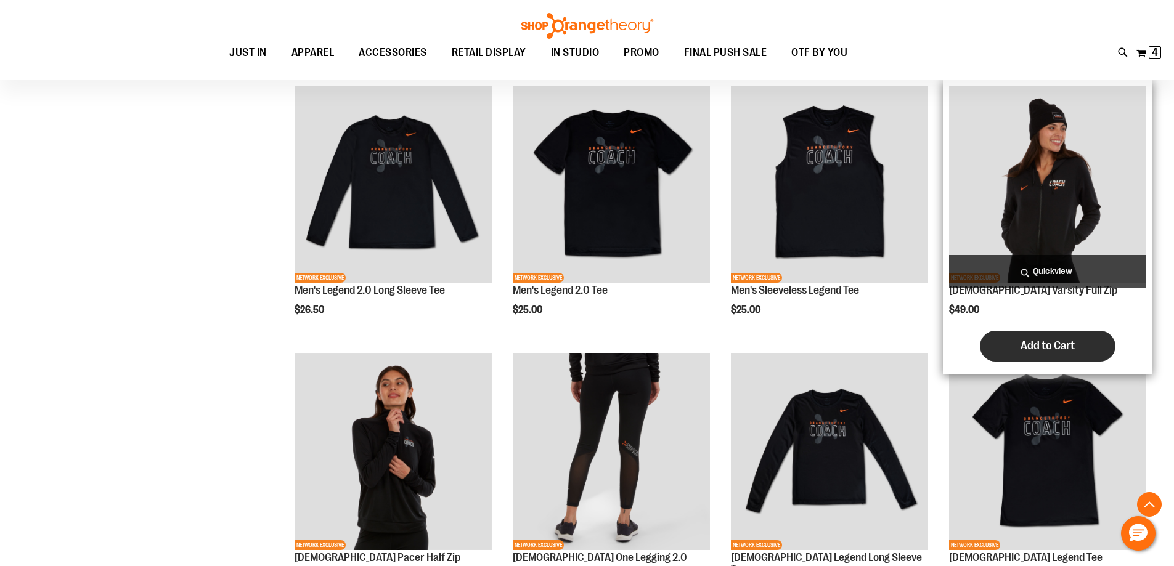
type input "**********"
click at [1041, 339] on span "Add to Cart" at bounding box center [1048, 346] width 54 height 14
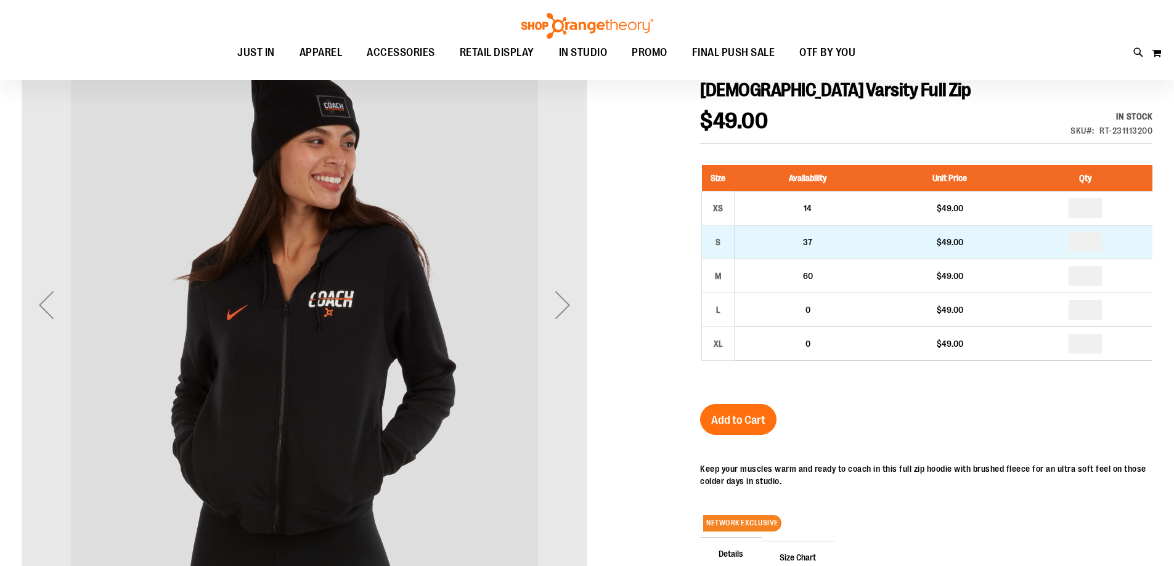
scroll to position [216, 0]
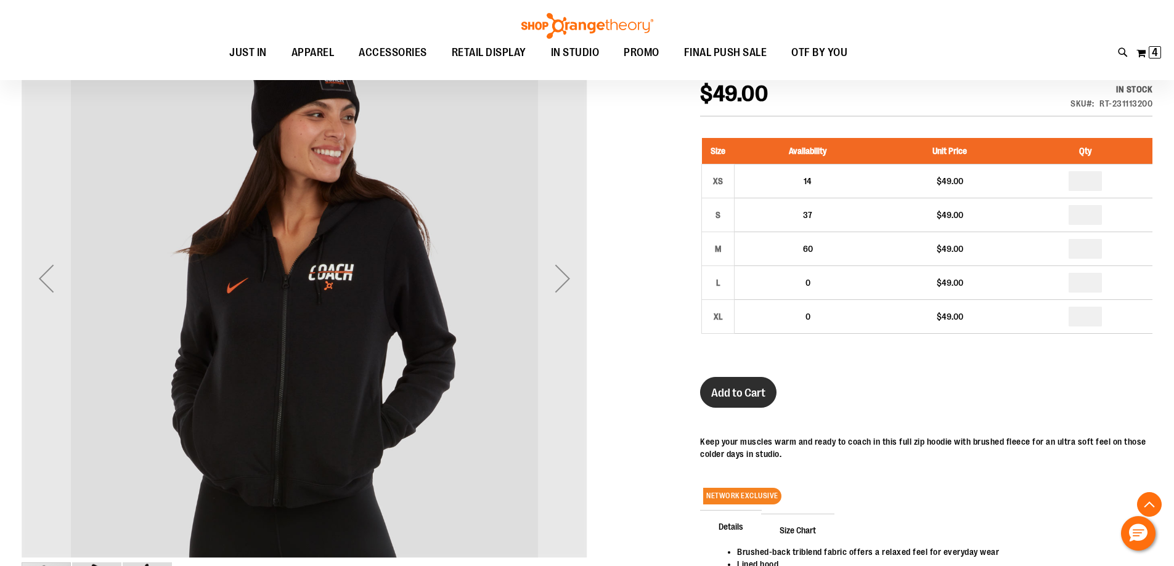
type input "**********"
click at [742, 388] on span "Add to Cart" at bounding box center [738, 394] width 54 height 14
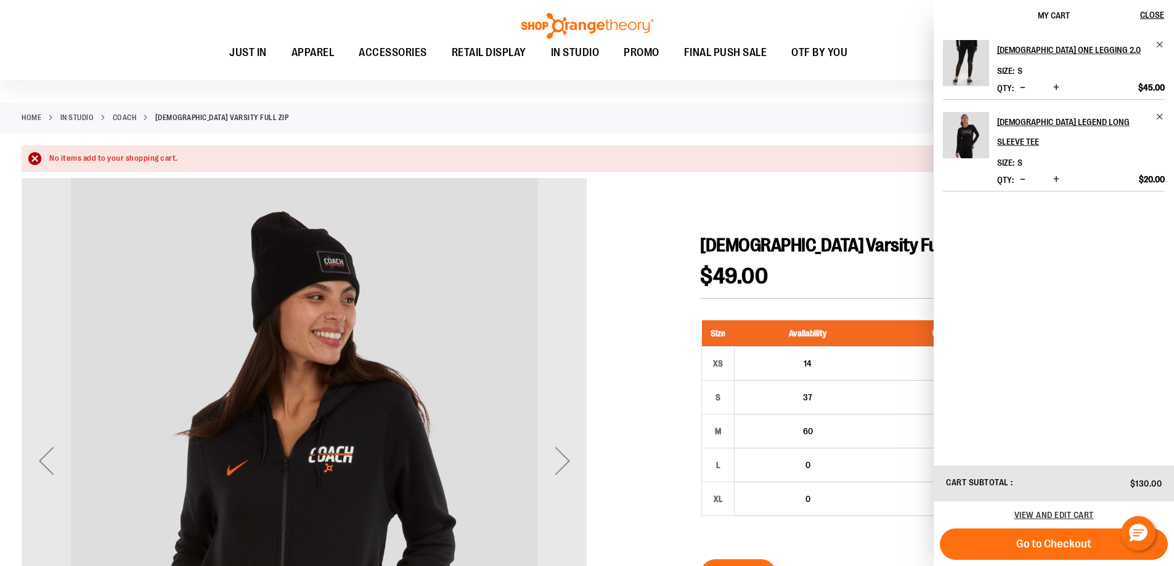
scroll to position [61, 0]
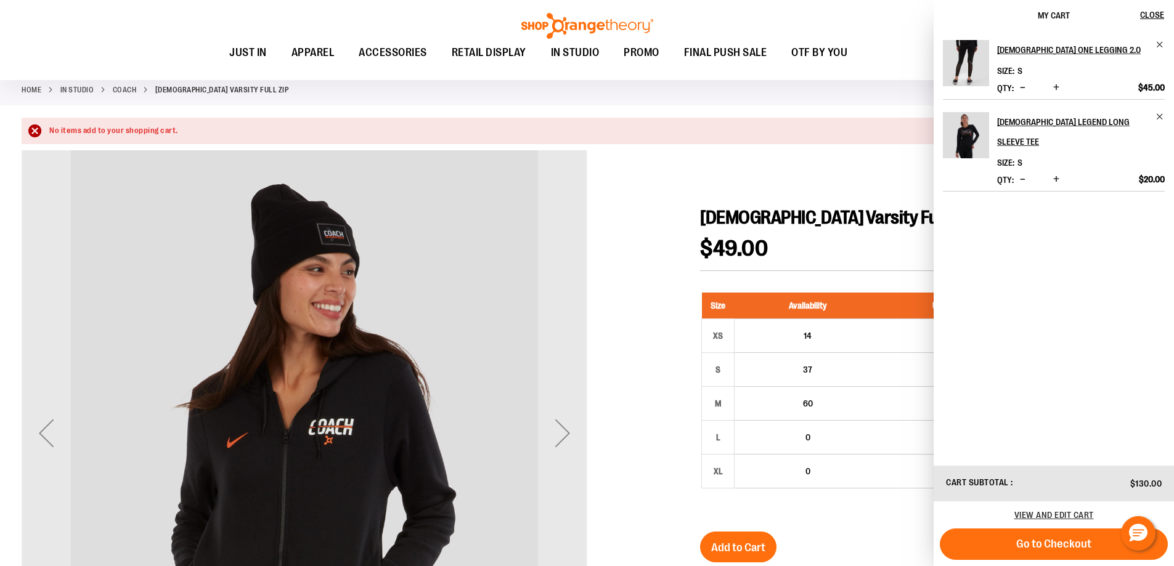
click at [981, 62] on img "Product" at bounding box center [966, 63] width 46 height 46
click at [1029, 47] on h2 "[DEMOGRAPHIC_DATA] One Legging 2.0" at bounding box center [1072, 50] width 151 height 20
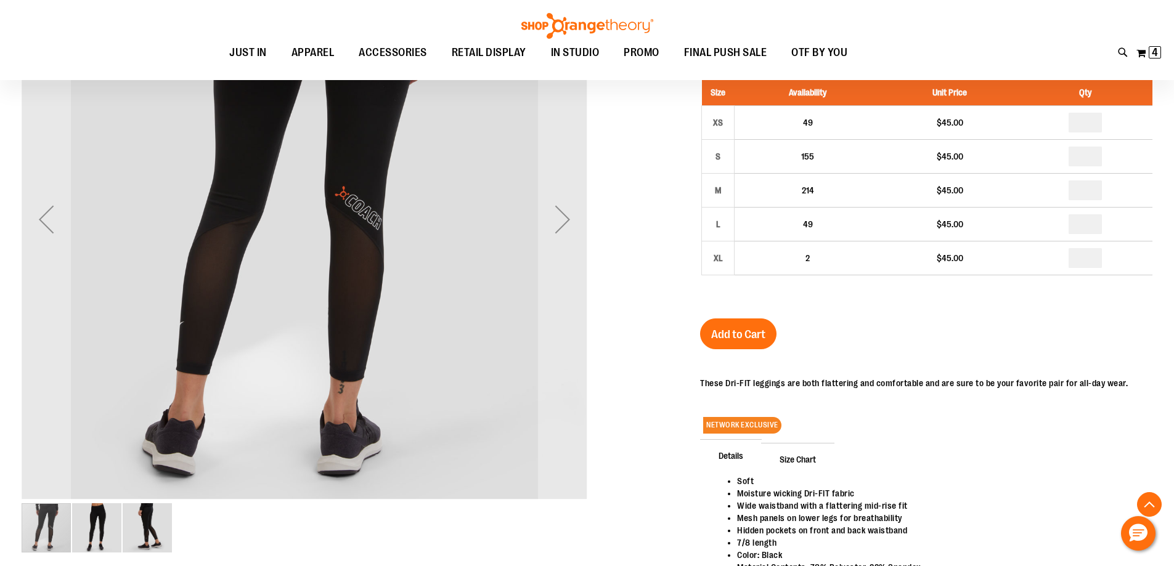
scroll to position [10, 0]
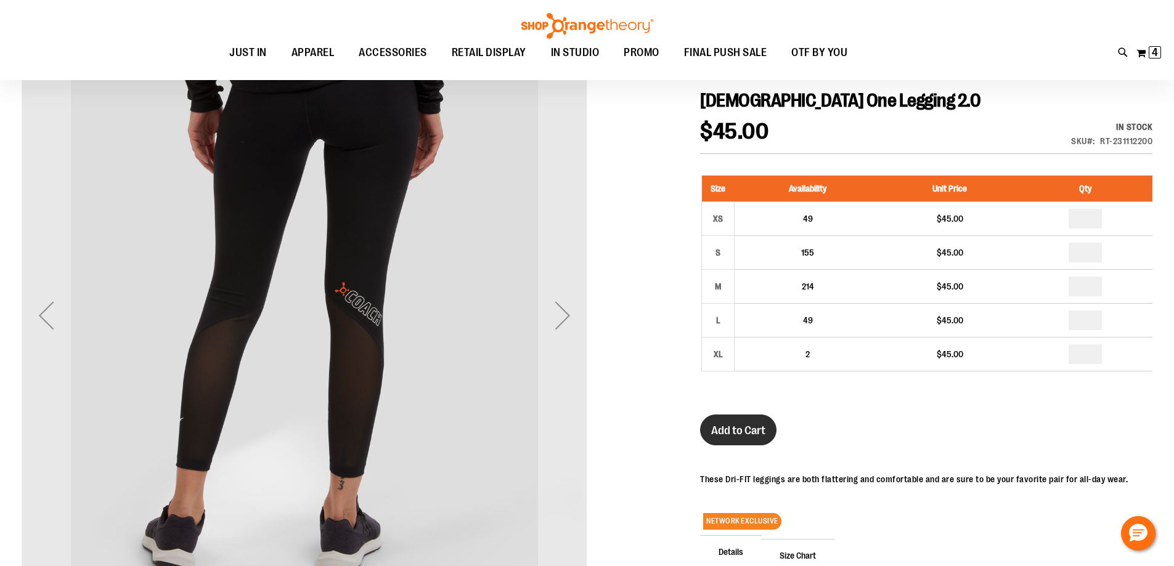
type input "**********"
click at [707, 419] on button "Add to Cart" at bounding box center [738, 430] width 76 height 31
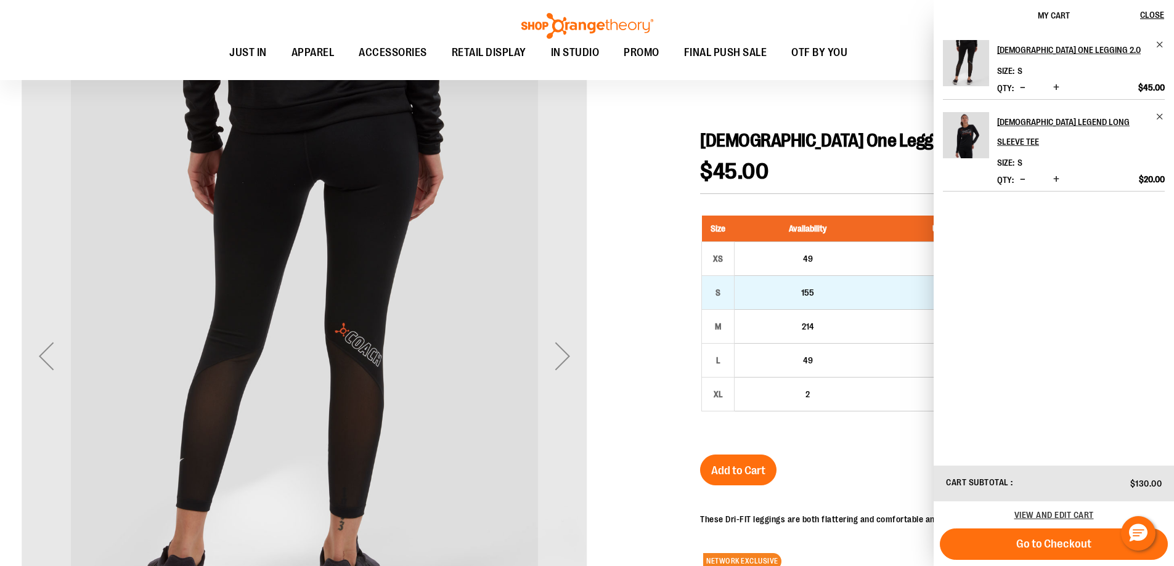
scroll to position [0, 0]
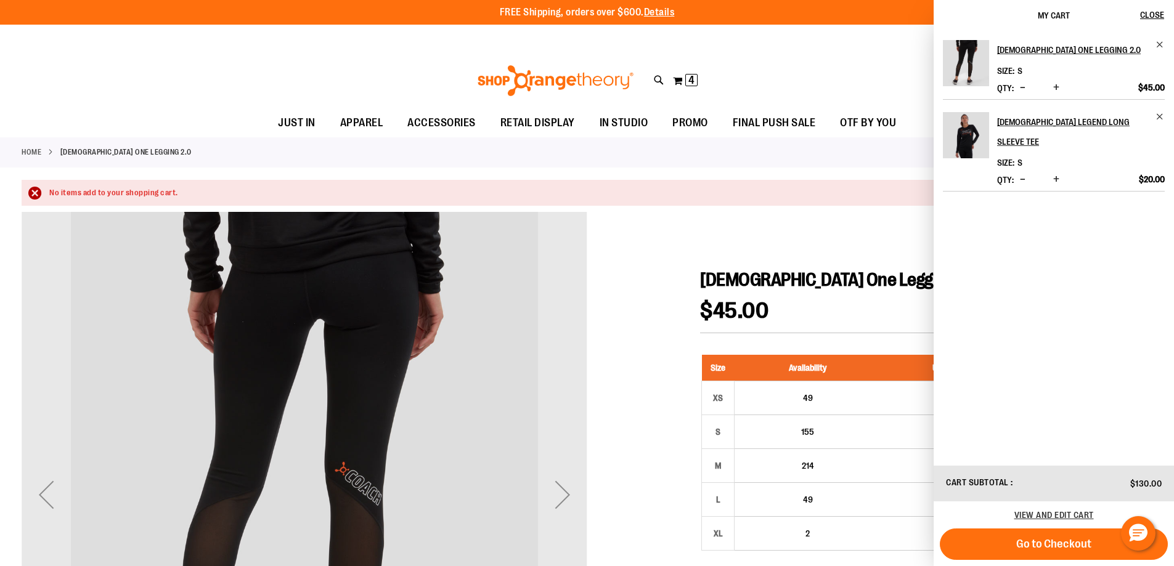
click at [703, 239] on div at bounding box center [587, 574] width 1131 height 724
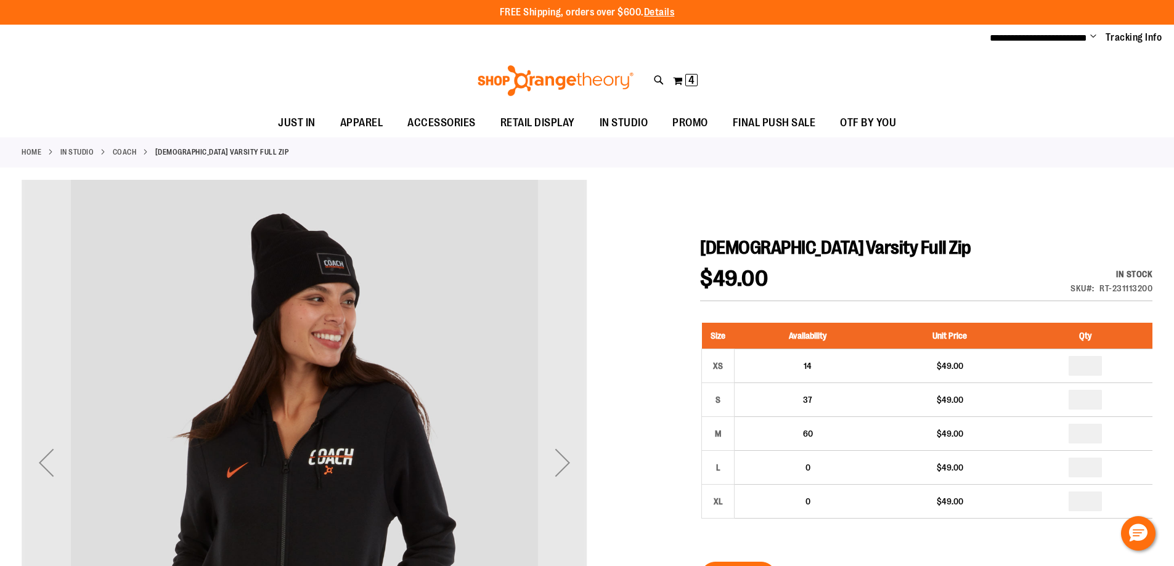
scroll to position [61, 0]
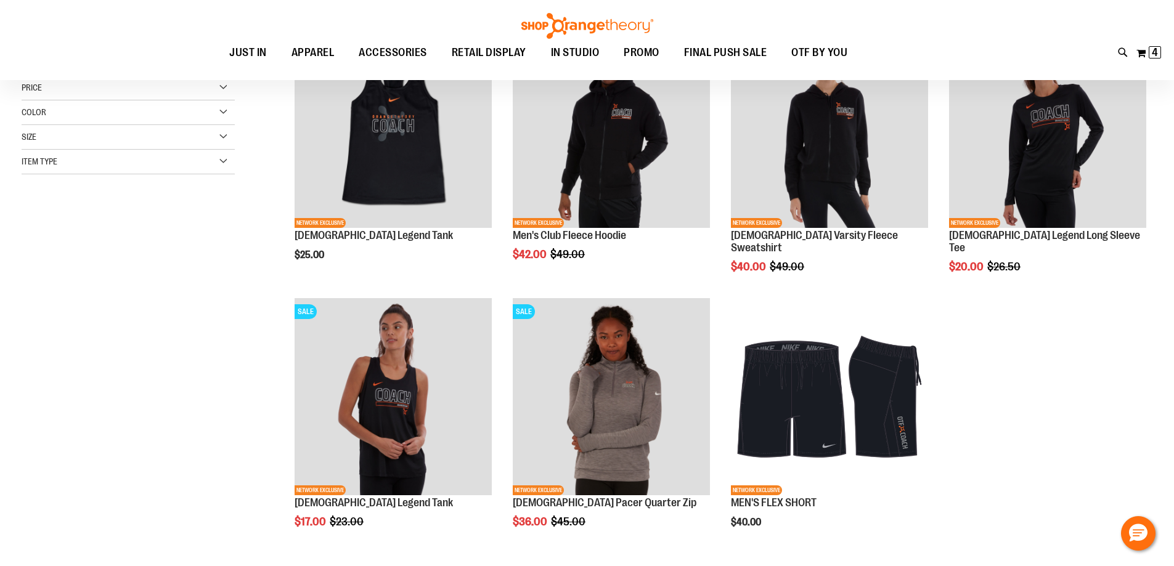
scroll to position [18, 0]
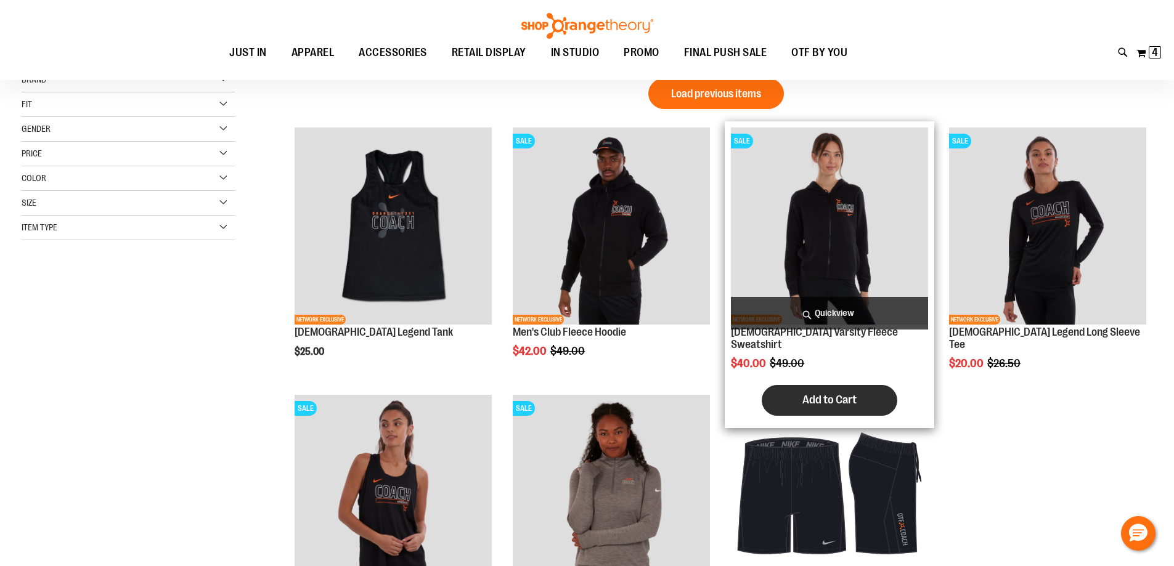
type input "**********"
click at [845, 393] on span "Add to Cart" at bounding box center [830, 400] width 54 height 14
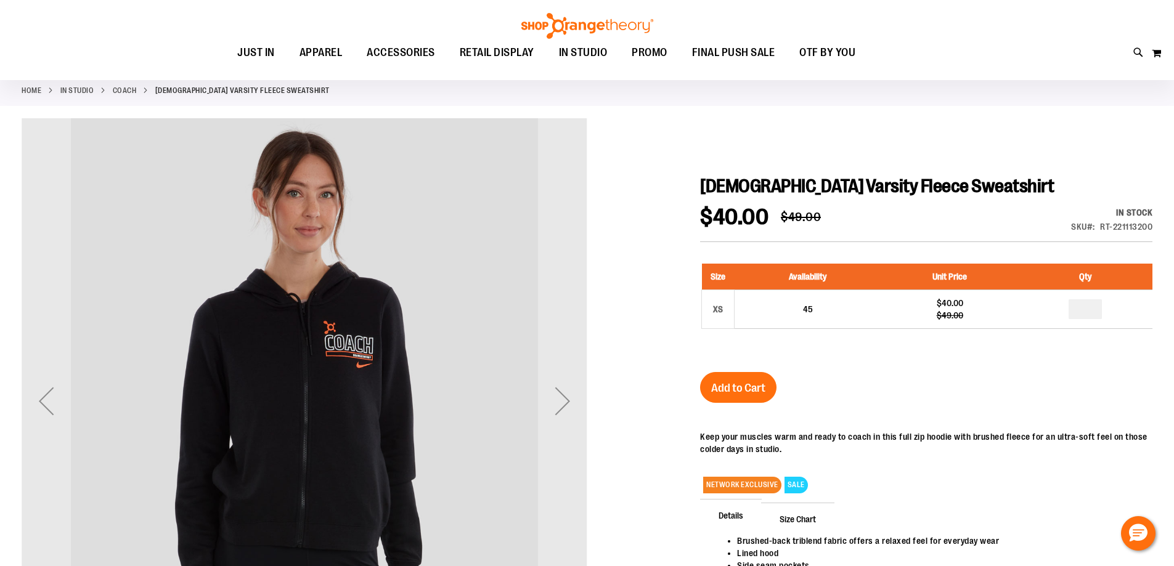
scroll to position [61, 0]
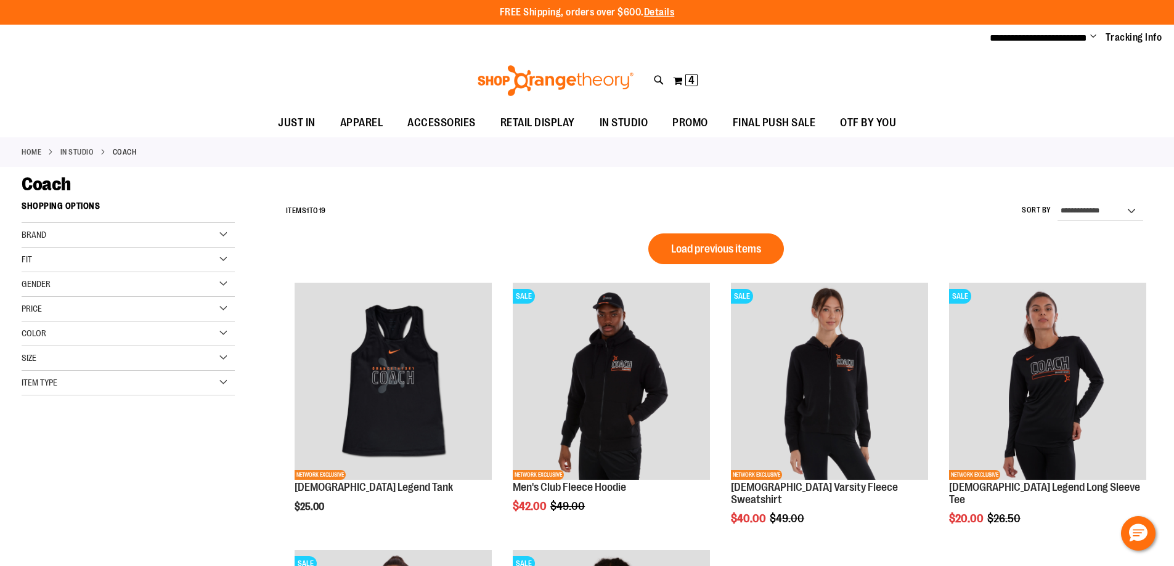
type input "**********"
click at [718, 268] on ol "Load previous items NETWORK EXCLUSIVE [DEMOGRAPHIC_DATA] Legend Tank $25.00 [GE…" at bounding box center [716, 528] width 873 height 565
click at [717, 255] on button "Load previous items" at bounding box center [716, 249] width 136 height 31
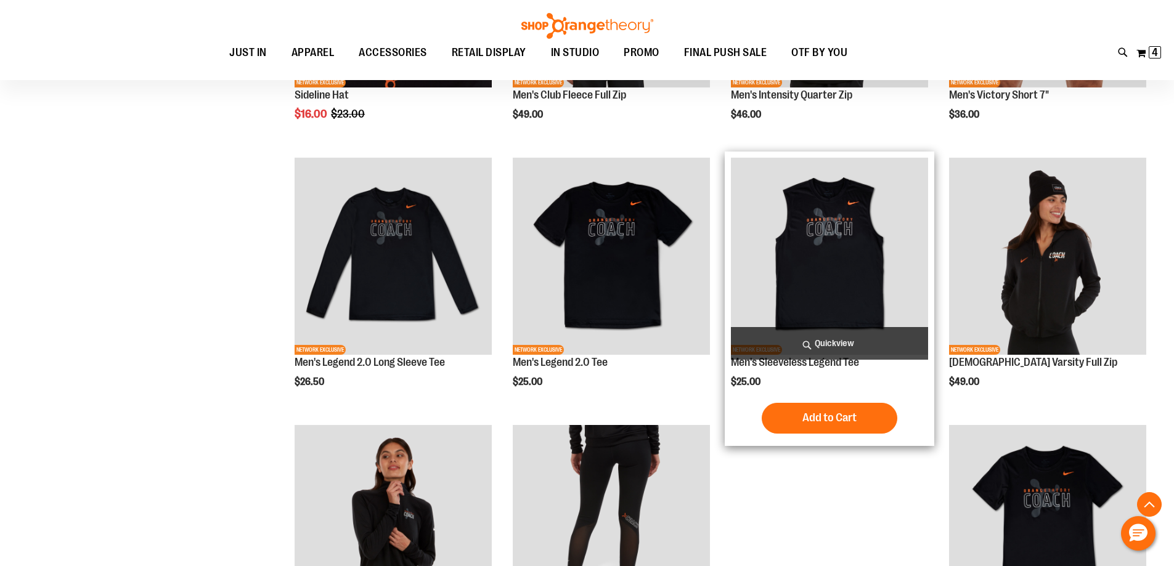
scroll to position [246, 0]
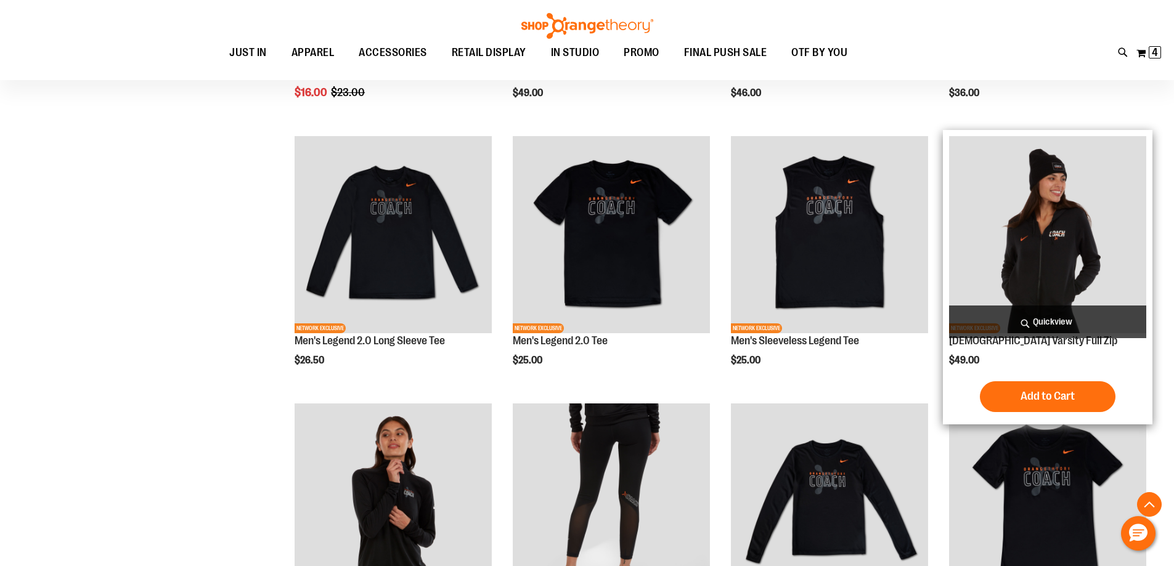
click at [1073, 268] on img "product" at bounding box center [1047, 234] width 197 height 197
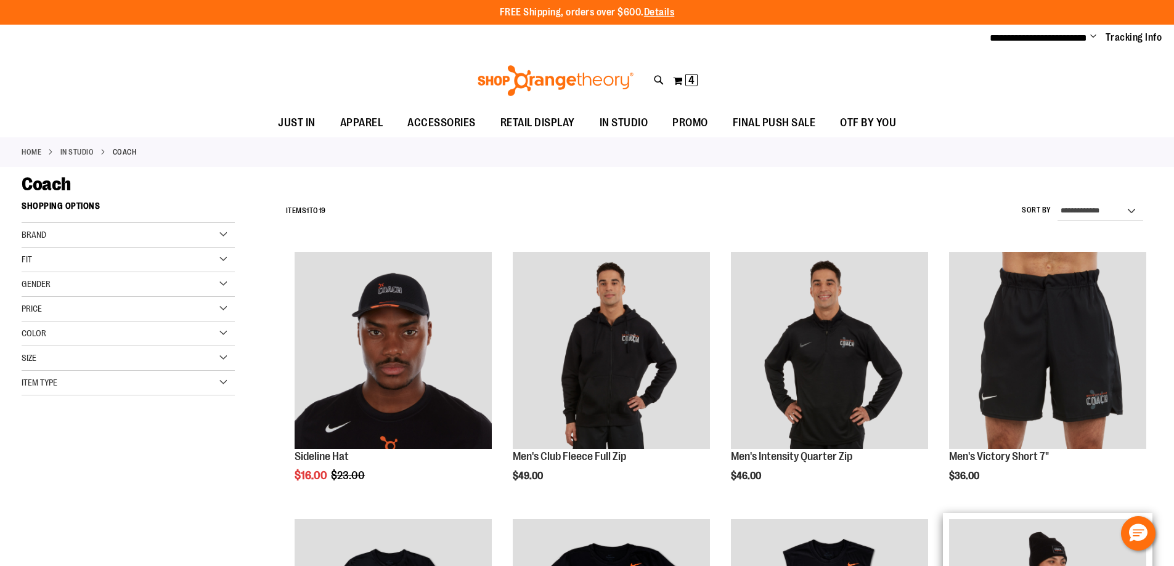
scroll to position [383, 0]
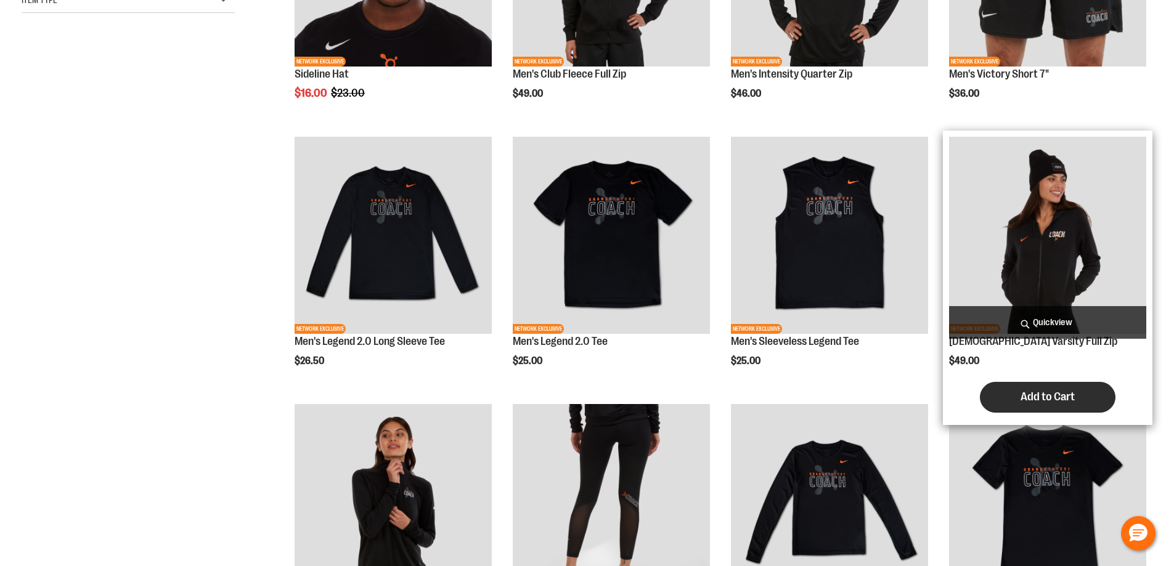
type input "**********"
click at [1019, 396] on button "Add to Cart" at bounding box center [1048, 397] width 136 height 31
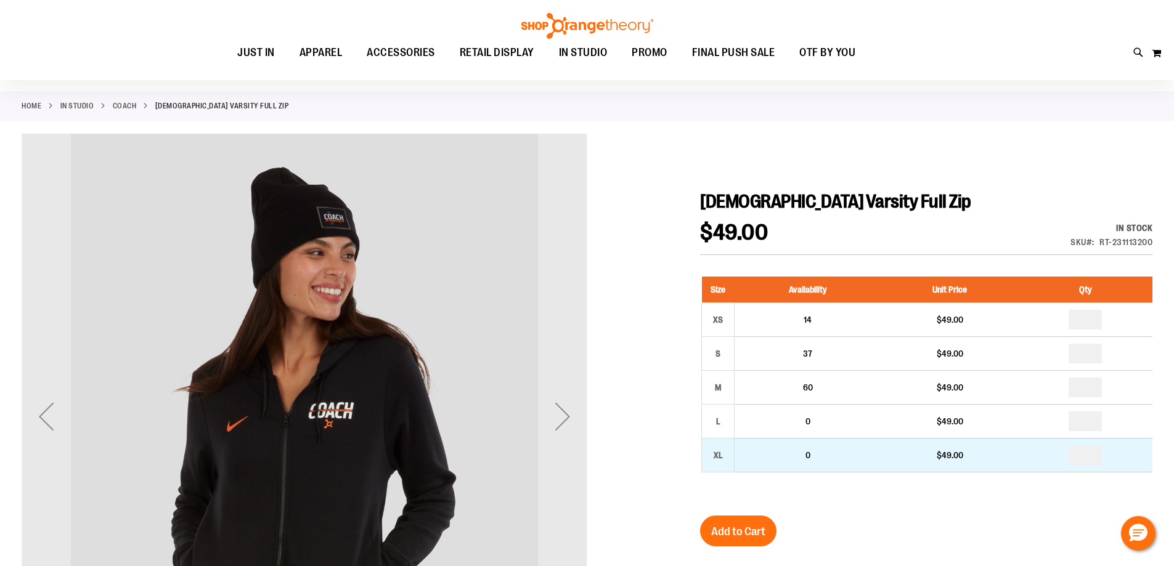
scroll to position [123, 0]
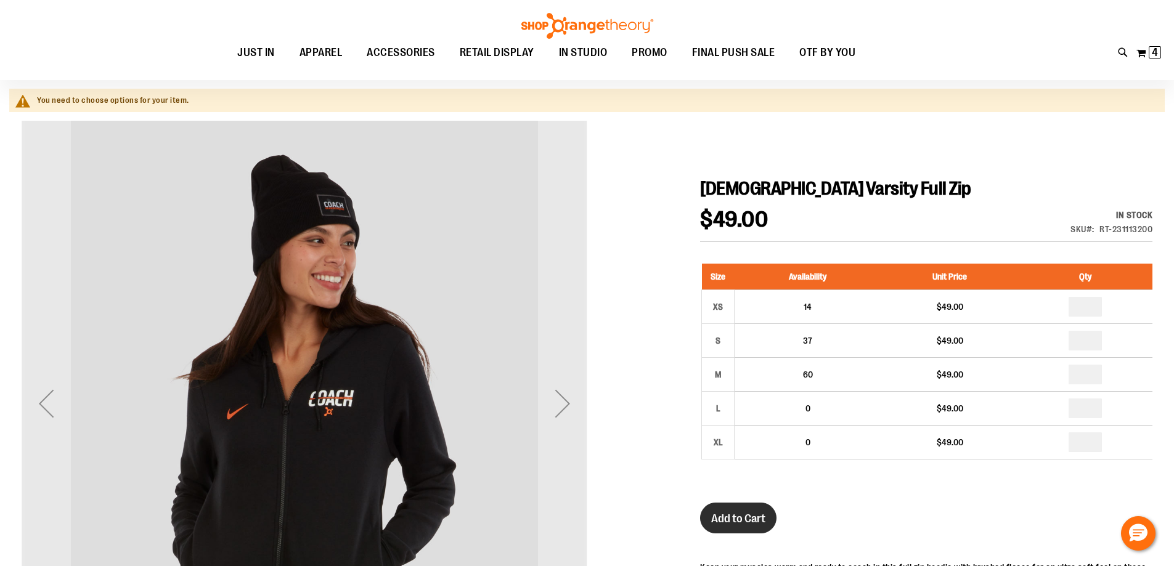
type input "**********"
click at [739, 509] on button "Add to Cart" at bounding box center [738, 518] width 76 height 31
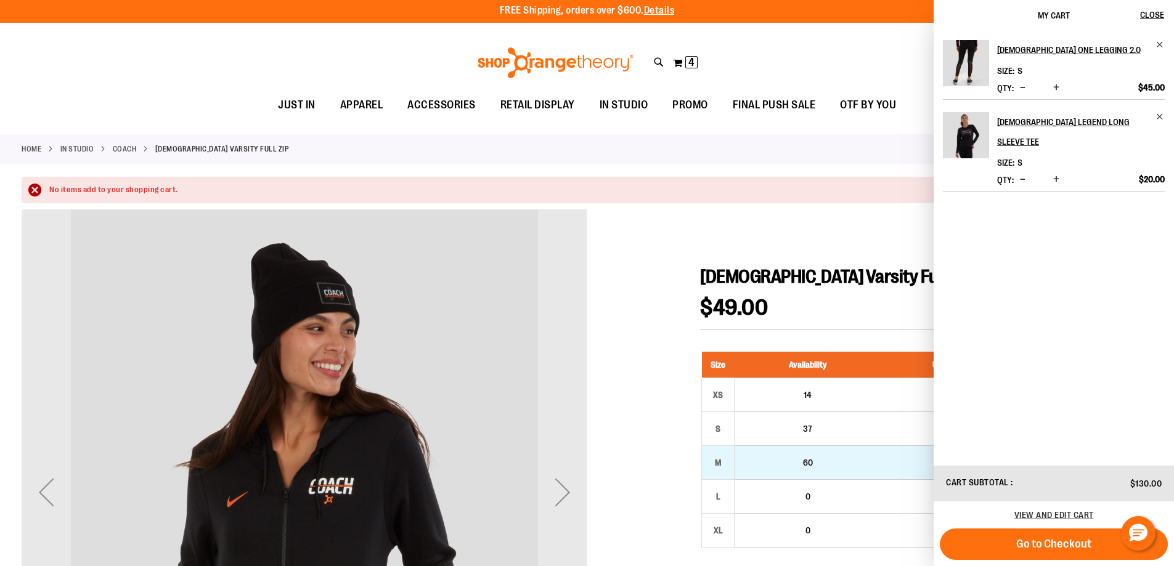
scroll to position [0, 0]
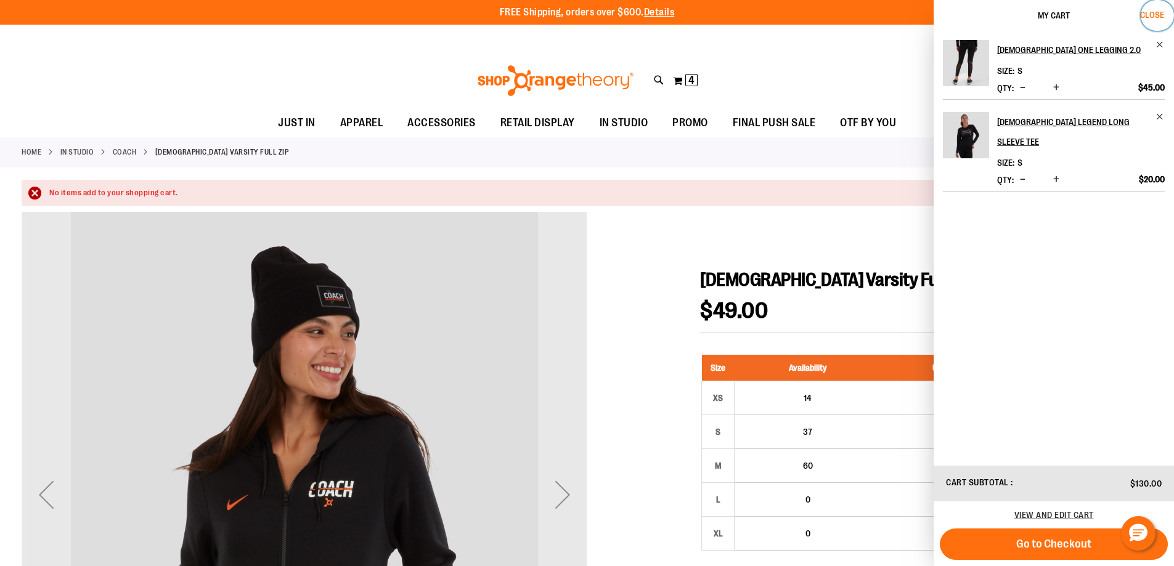
click at [1144, 13] on span "Close" at bounding box center [1152, 15] width 24 height 10
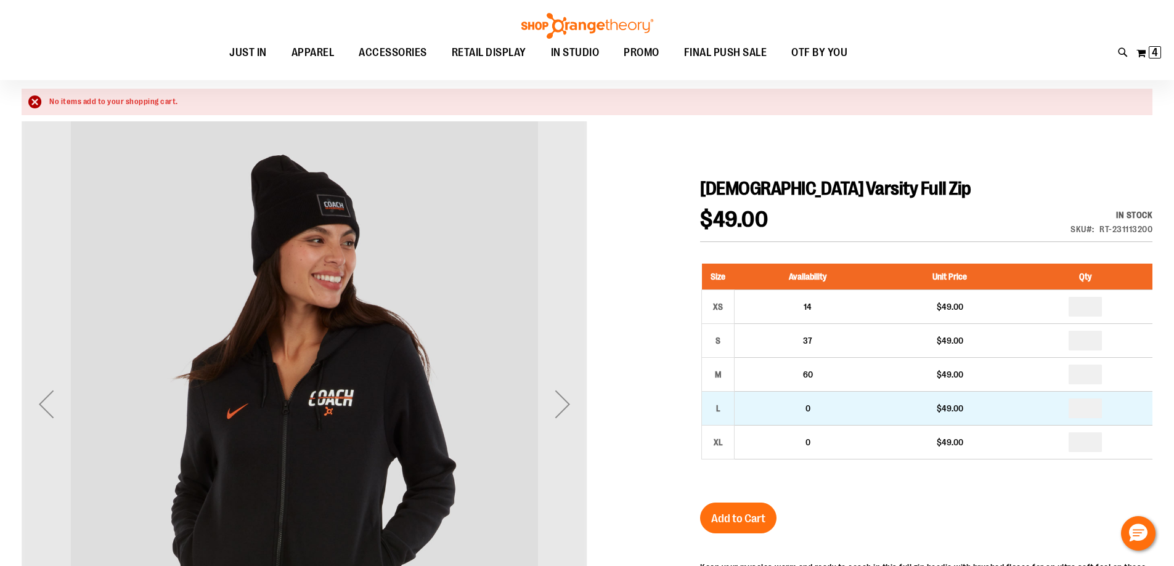
scroll to position [123, 0]
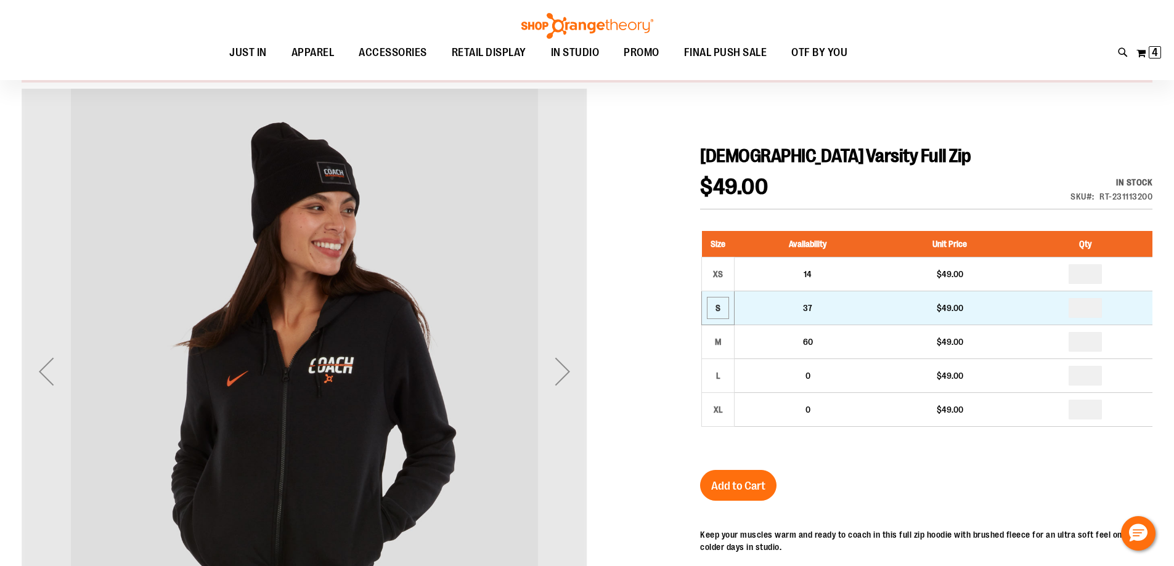
click at [713, 313] on div "S" at bounding box center [718, 308] width 18 height 18
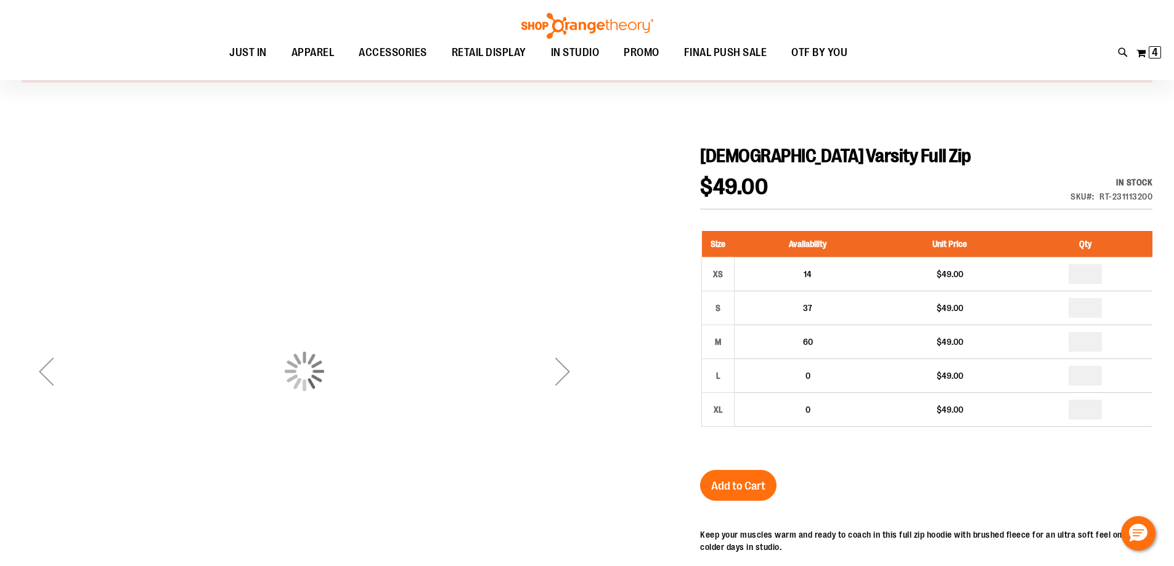
click at [734, 505] on div "Add to Cart" at bounding box center [738, 493] width 76 height 46
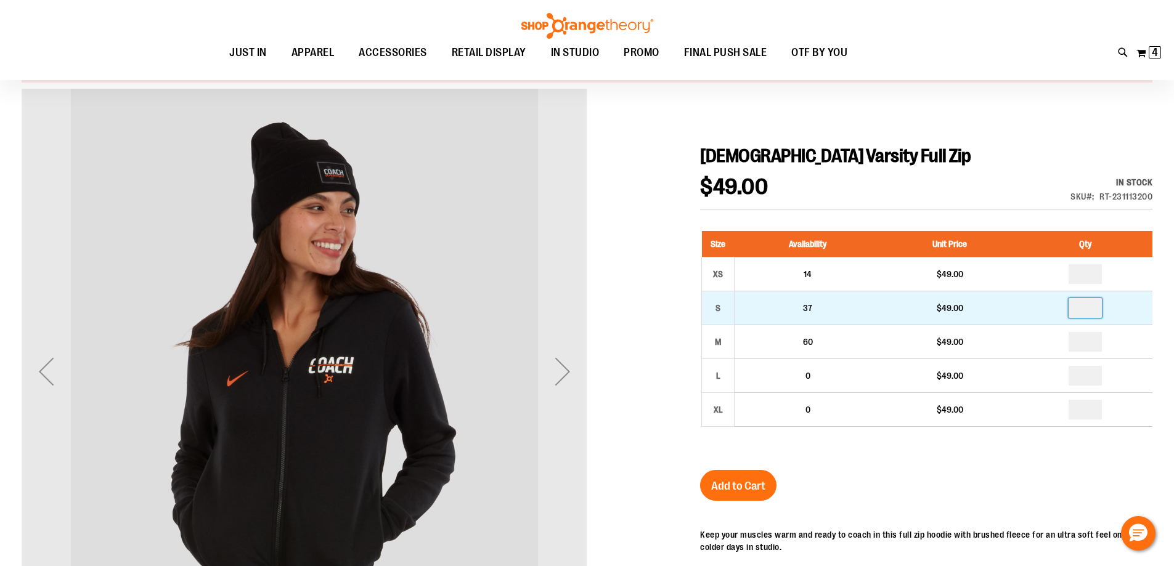
click at [1087, 310] on input "number" at bounding box center [1085, 308] width 33 height 20
type input "*"
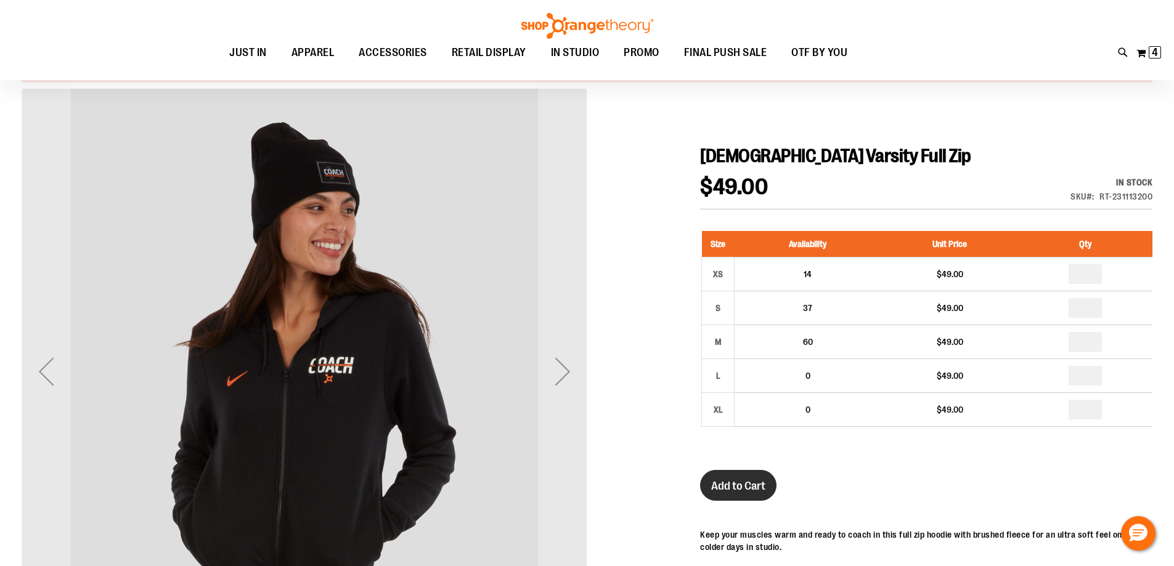
click at [746, 486] on span "Add to Cart" at bounding box center [738, 487] width 54 height 14
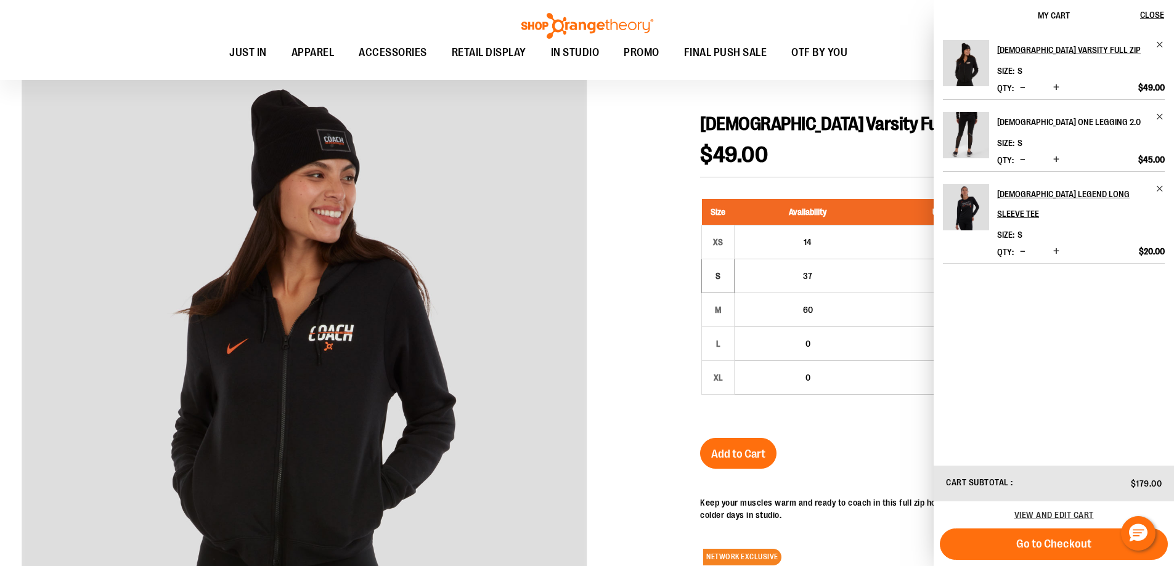
click at [1047, 123] on h2 "[DEMOGRAPHIC_DATA] One Legging 2.0" at bounding box center [1072, 122] width 151 height 20
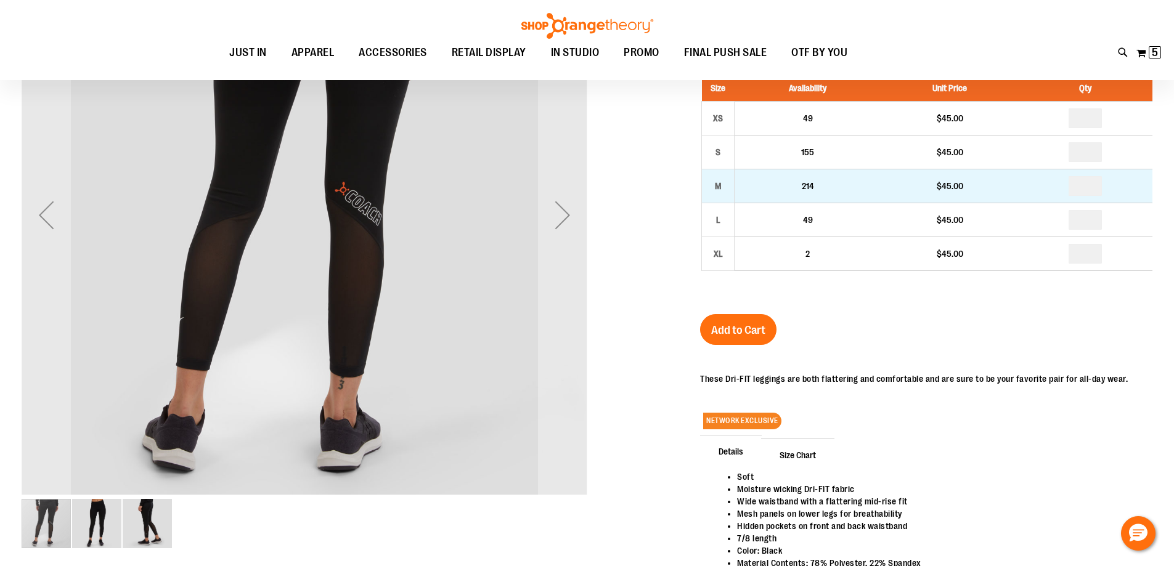
scroll to position [110, 0]
type input "**********"
click at [1089, 189] on input "number" at bounding box center [1085, 187] width 33 height 20
type input "*"
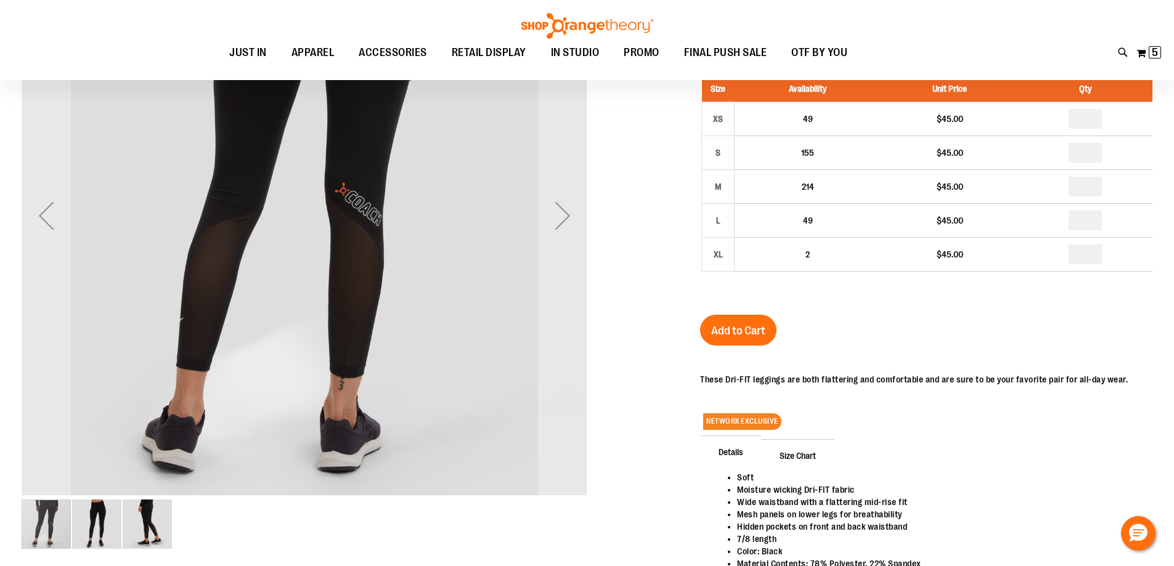
drag, startPoint x: 714, startPoint y: 335, endPoint x: 744, endPoint y: 330, distance: 30.6
click at [714, 334] on span "Add to Cart" at bounding box center [738, 331] width 54 height 14
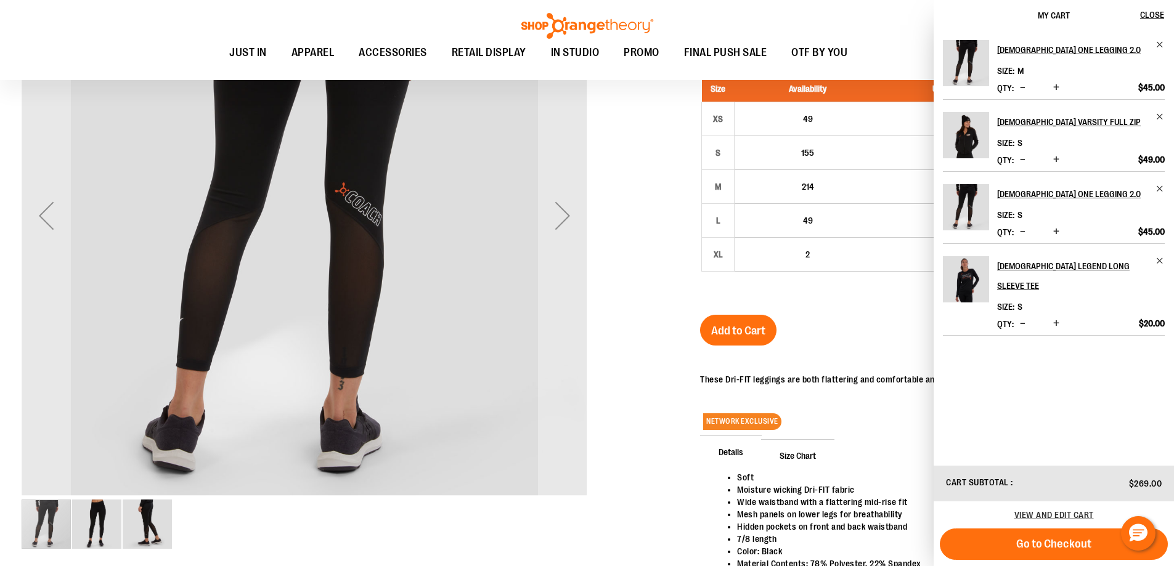
click at [1022, 158] on span "Decrease product quantity" at bounding box center [1023, 159] width 6 height 12
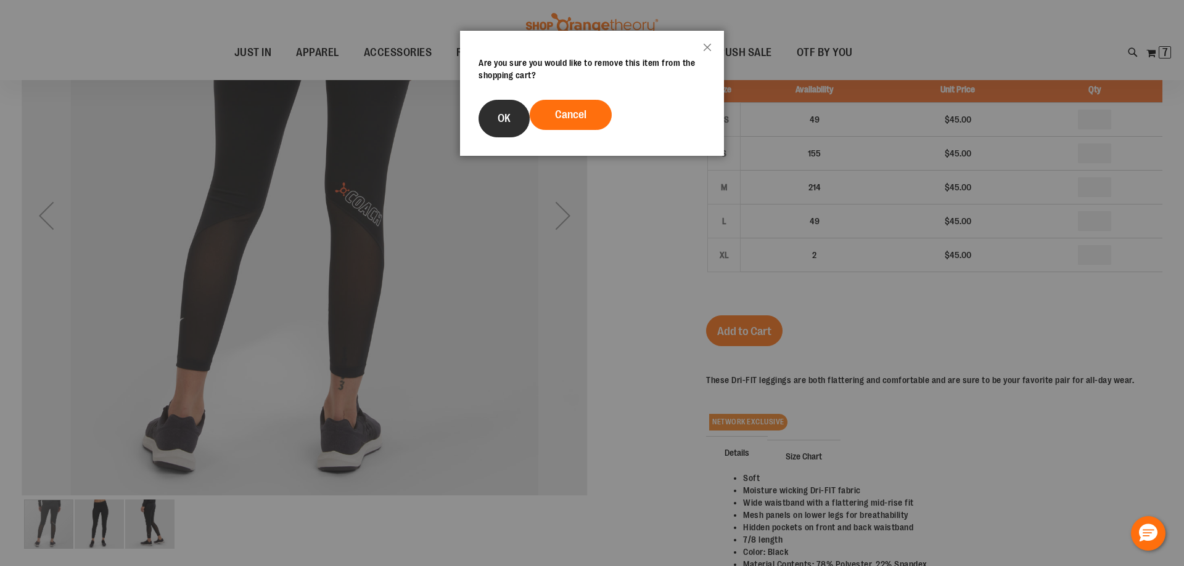
click at [518, 120] on button "OK" at bounding box center [503, 119] width 51 height 38
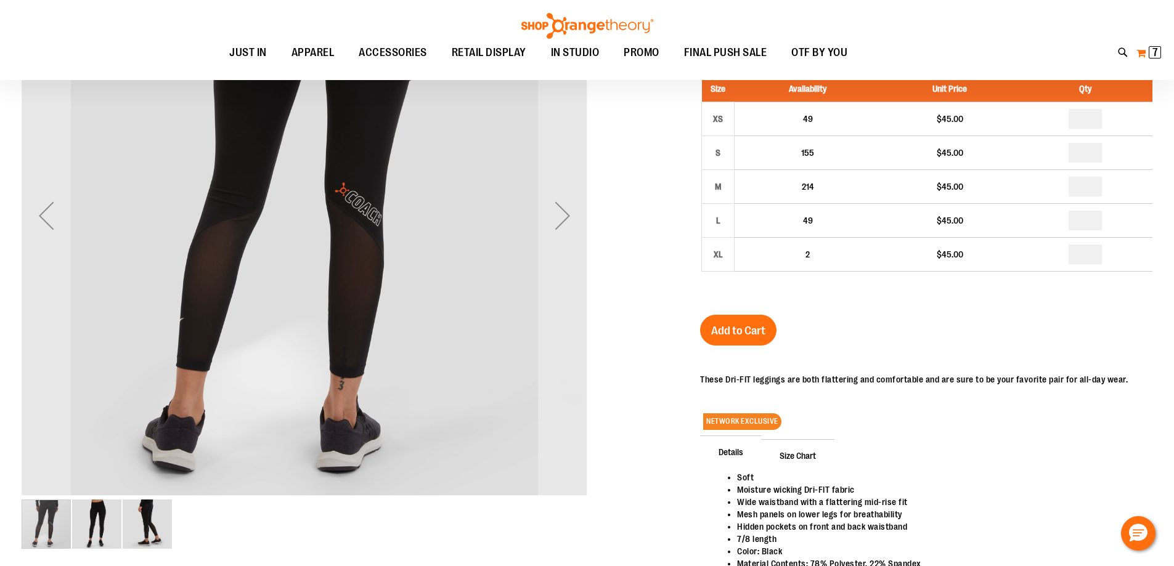
click at [1146, 51] on button "My Cart 7 7 items" at bounding box center [1149, 53] width 26 height 20
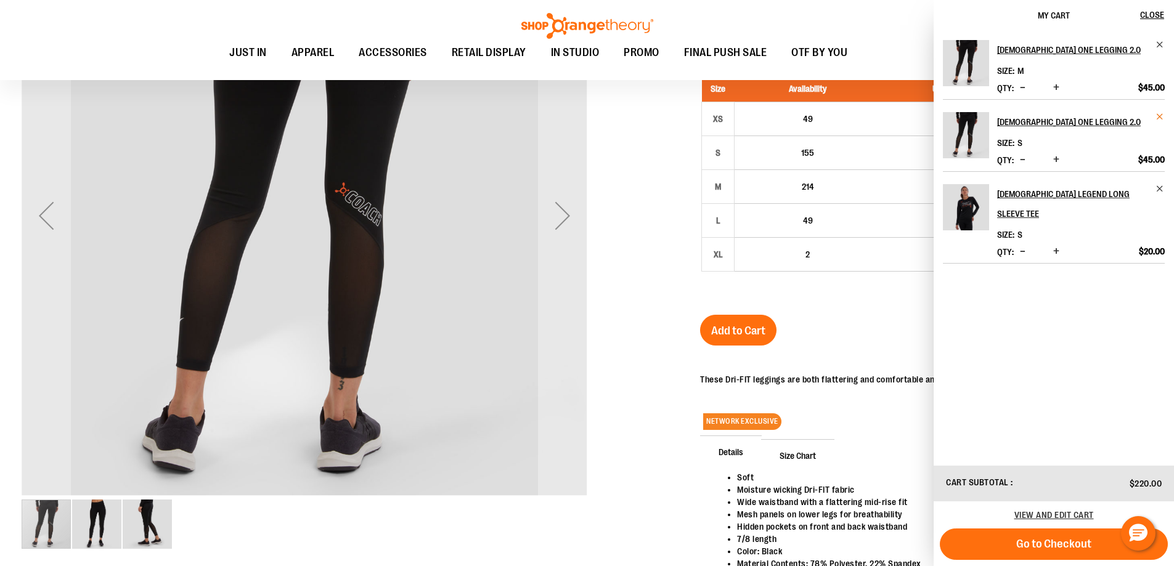
click at [1160, 118] on span "Remove item" at bounding box center [1160, 116] width 9 height 9
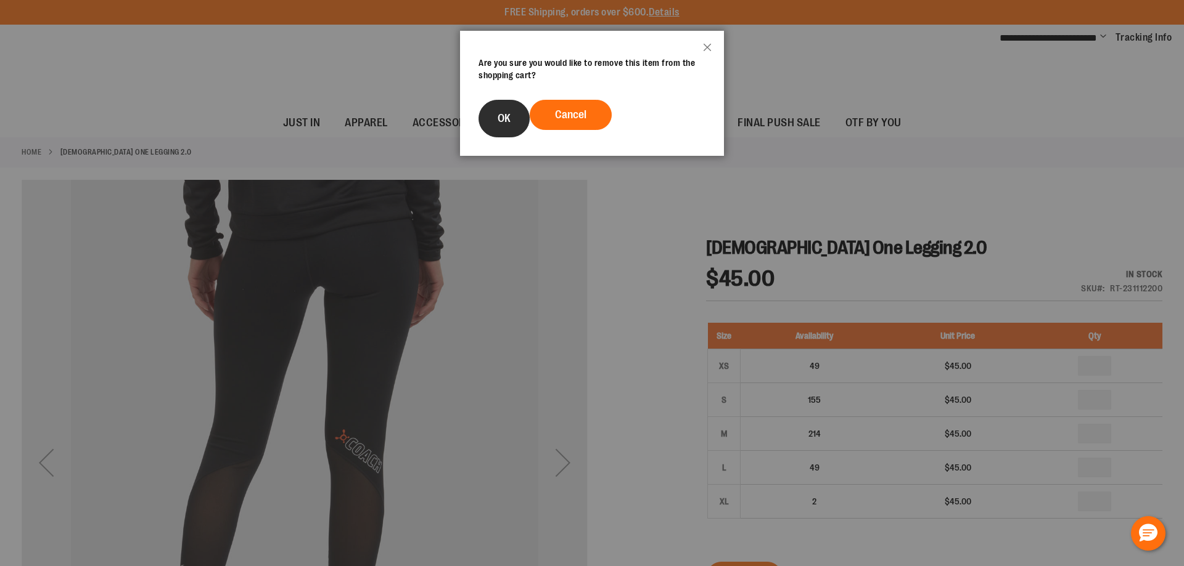
click at [520, 120] on button "OK" at bounding box center [503, 119] width 51 height 38
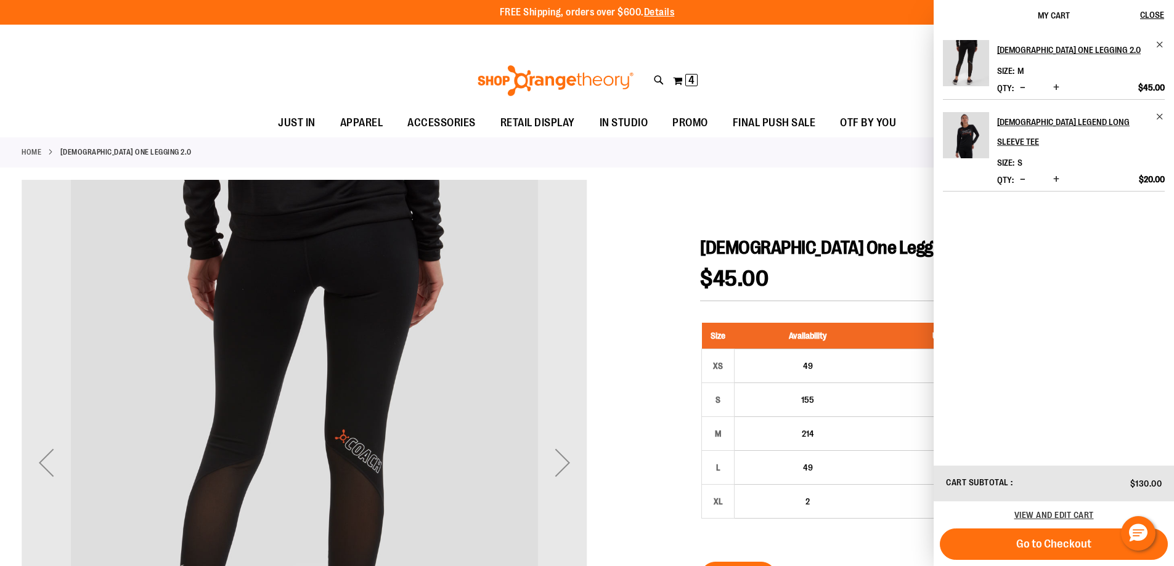
click at [121, 118] on ul "JUST IN JUST IN Balanced Basics New for Women New for Men New Accessories New B…" at bounding box center [587, 123] width 1174 height 28
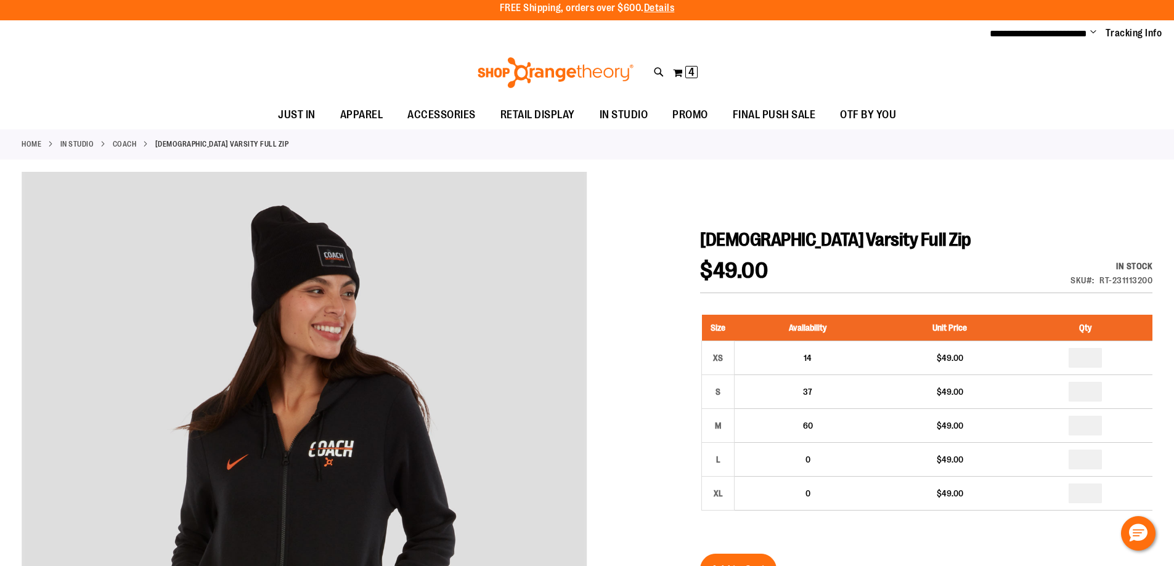
scroll to position [58, 0]
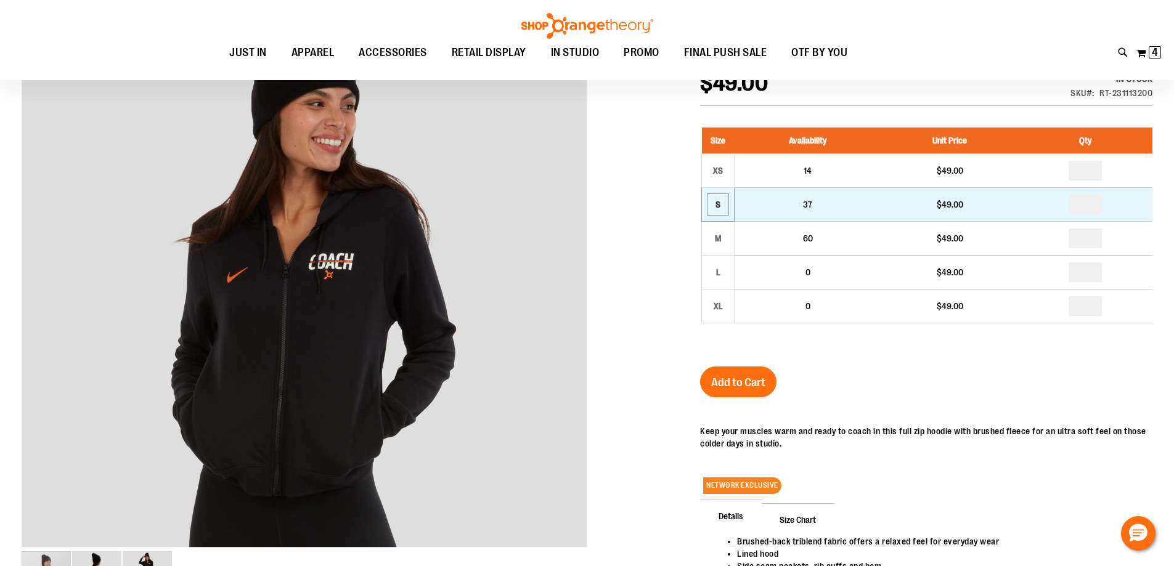
type input "**********"
click at [721, 205] on div "S" at bounding box center [718, 204] width 18 height 18
click at [1094, 203] on input "number" at bounding box center [1085, 205] width 33 height 20
type input "*"
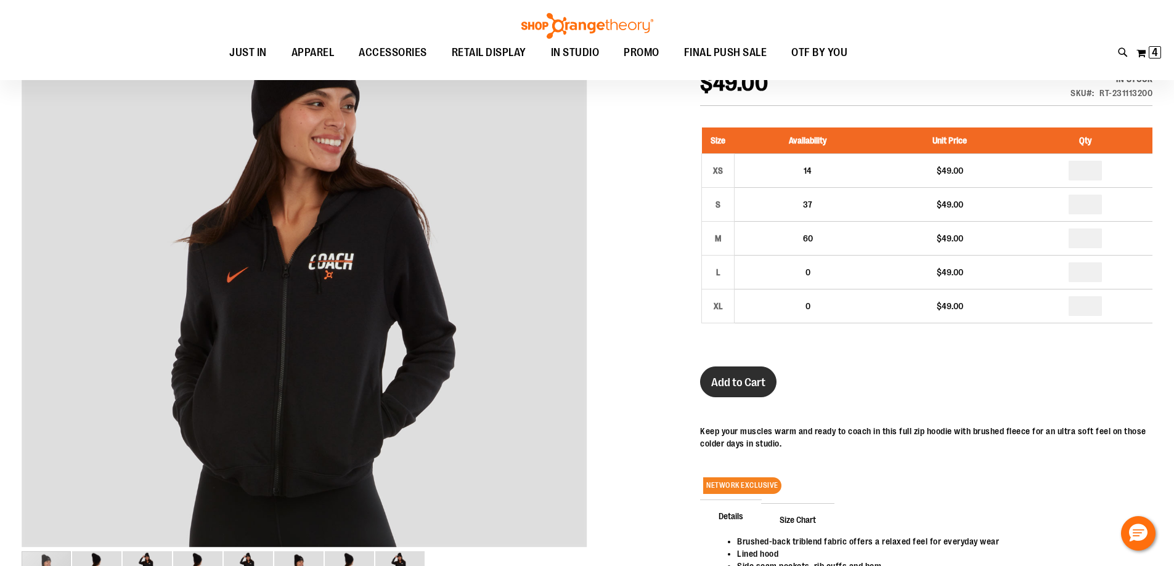
click at [732, 375] on button "Add to Cart" at bounding box center [738, 382] width 76 height 31
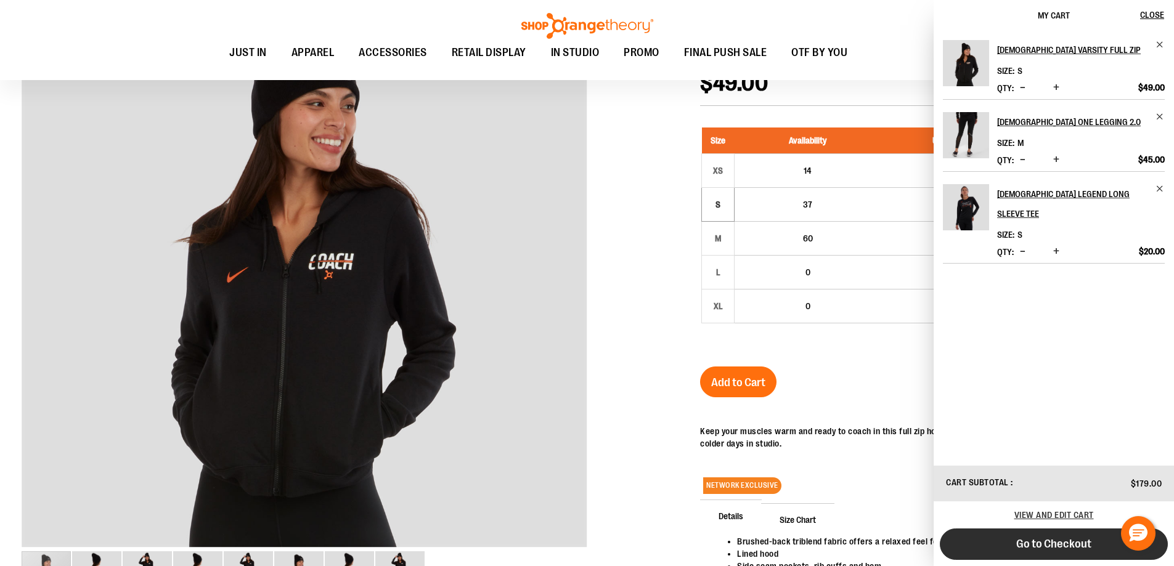
click at [1053, 542] on span "Go to Checkout" at bounding box center [1053, 545] width 75 height 14
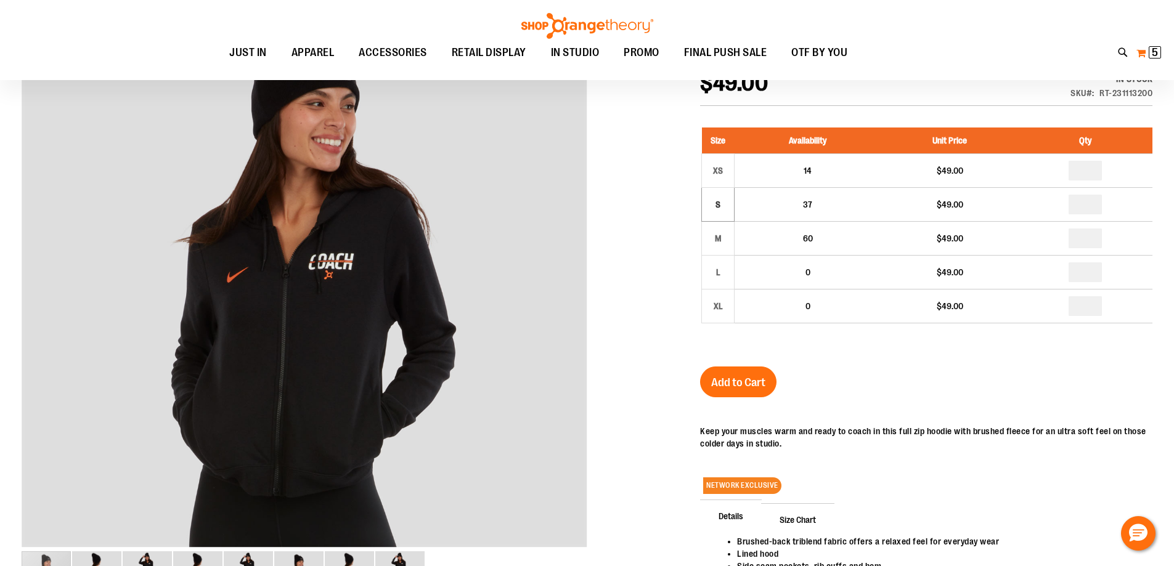
click at [1156, 55] on span "5" at bounding box center [1155, 52] width 6 height 12
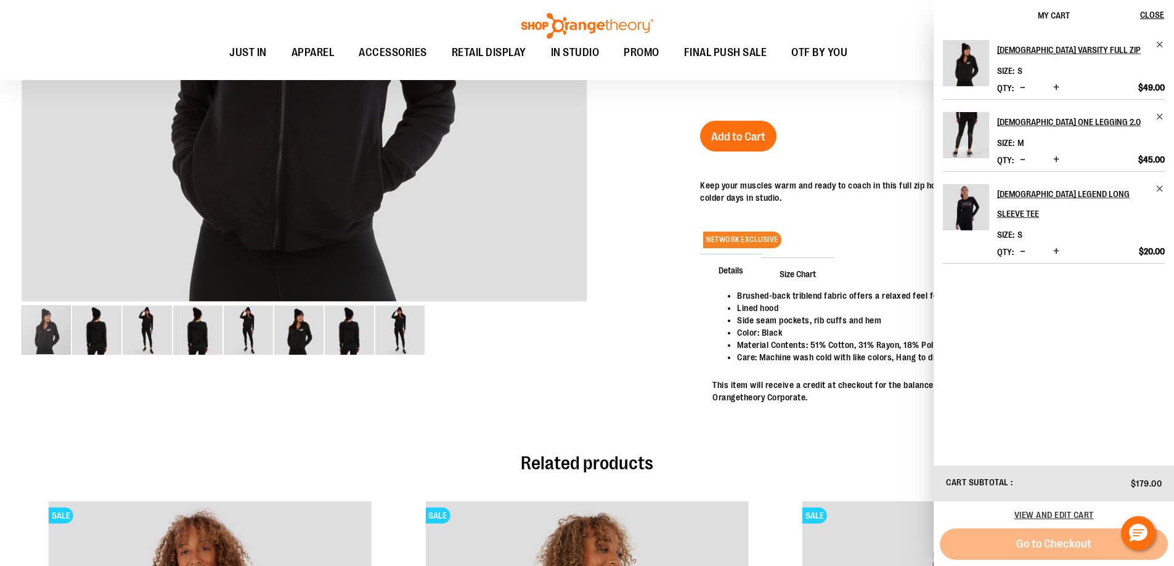
scroll to position [305, 0]
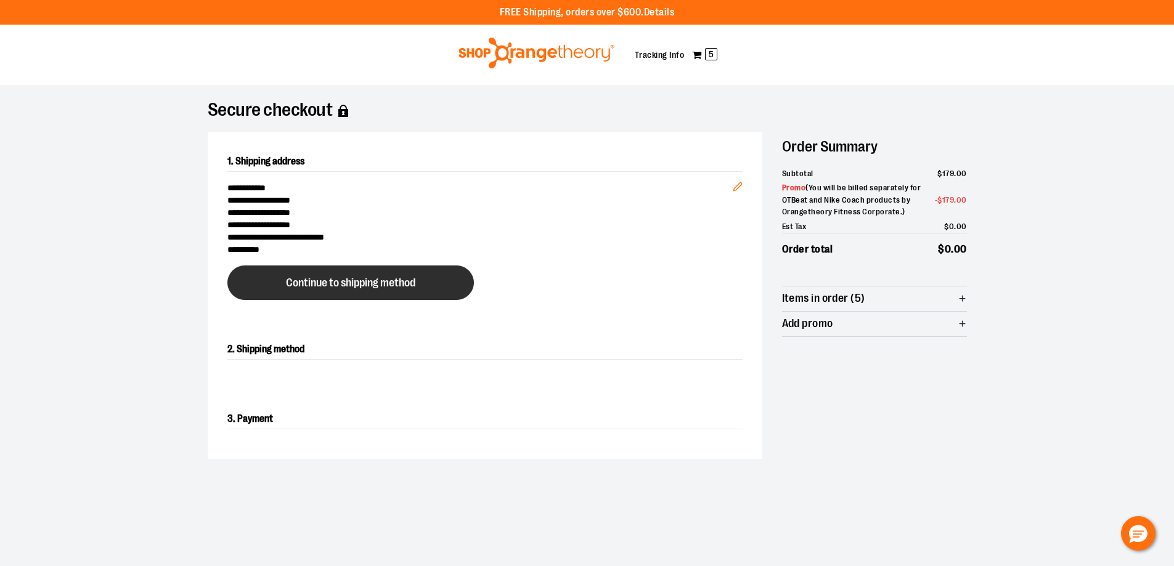
click at [353, 287] on span "Continue to shipping method" at bounding box center [350, 283] width 129 height 12
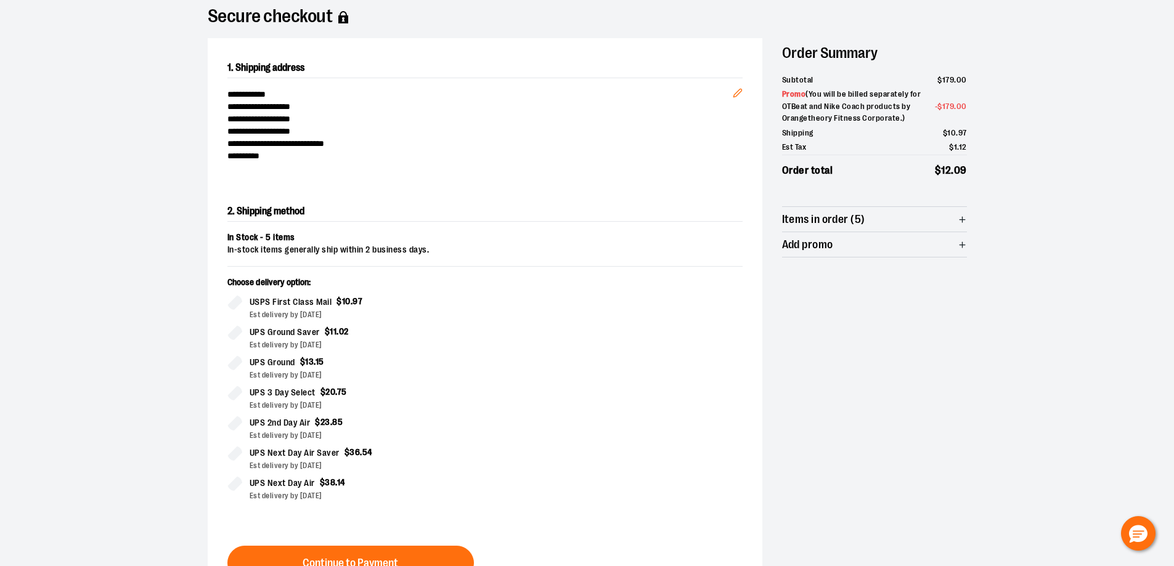
scroll to position [223, 0]
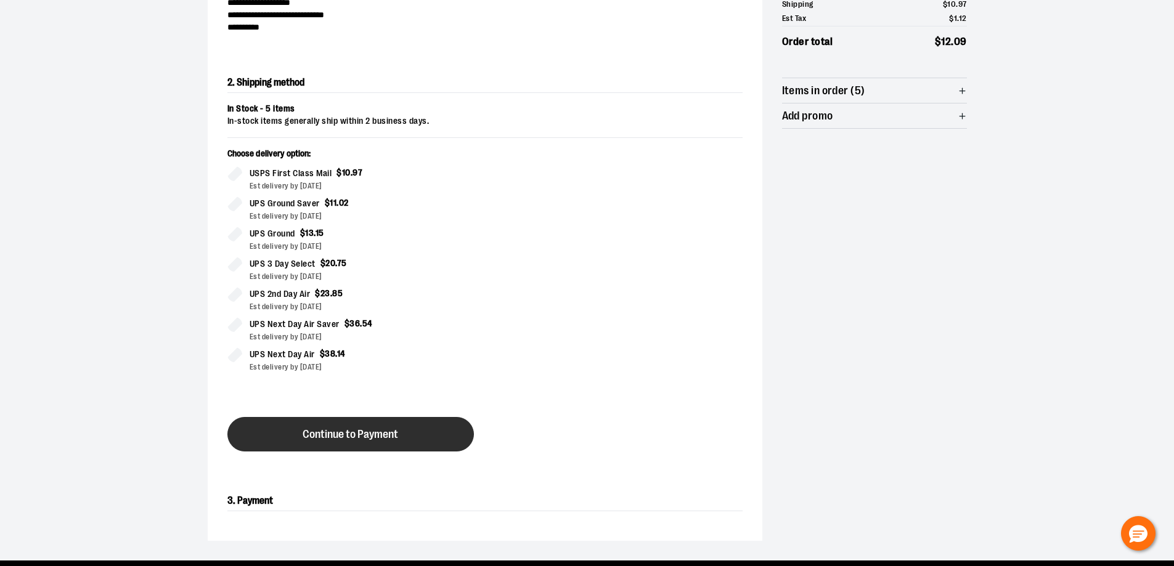
click at [388, 441] on button "Continue to Payment" at bounding box center [350, 434] width 247 height 35
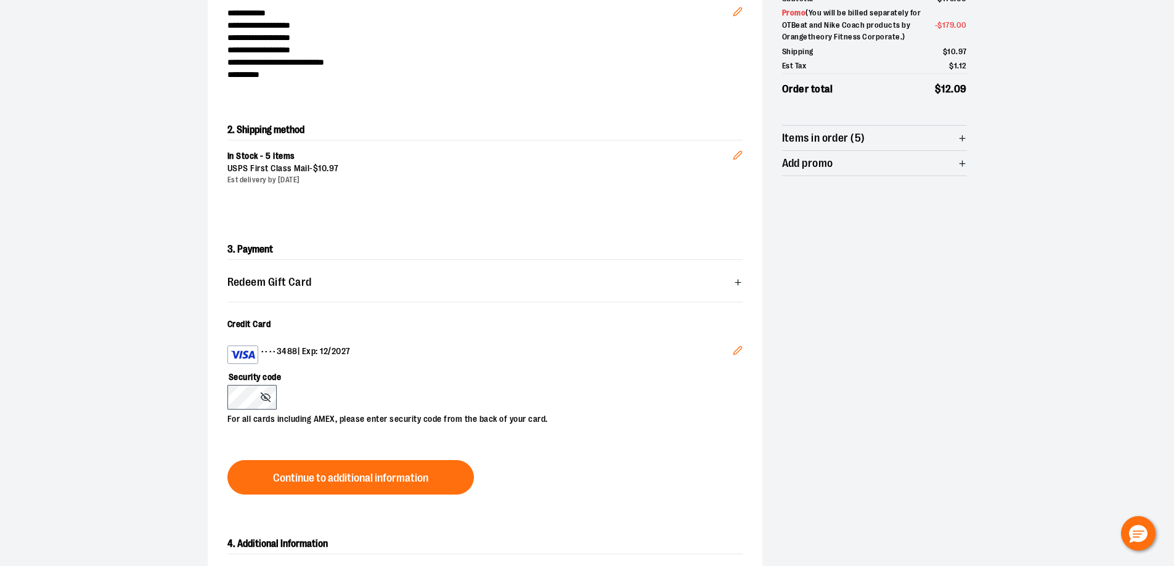
scroll to position [308, 0]
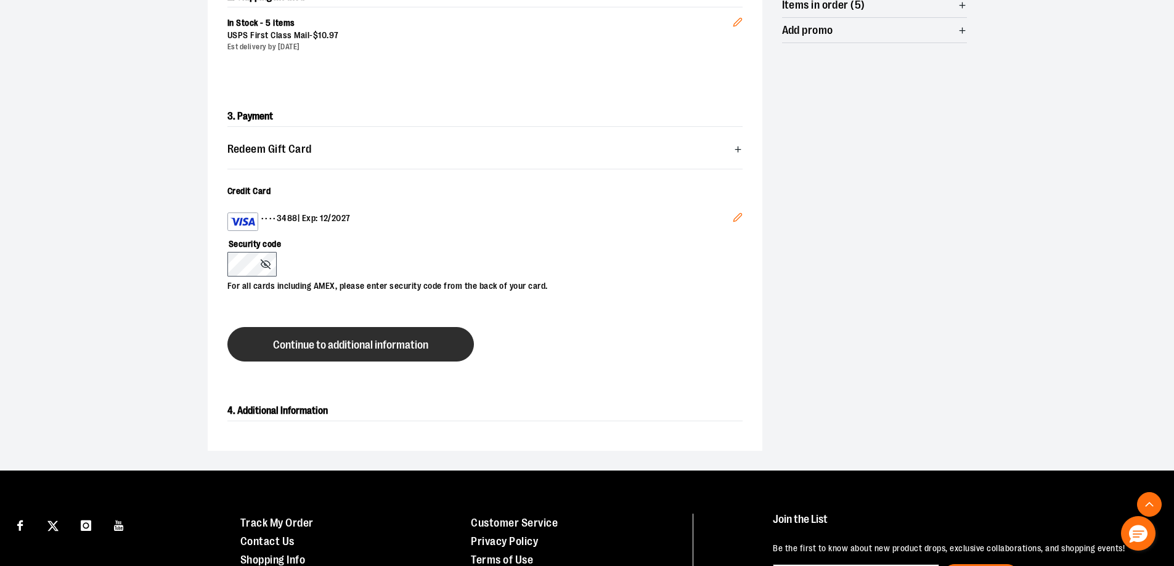
click at [434, 332] on button "Continue to additional information" at bounding box center [350, 344] width 247 height 35
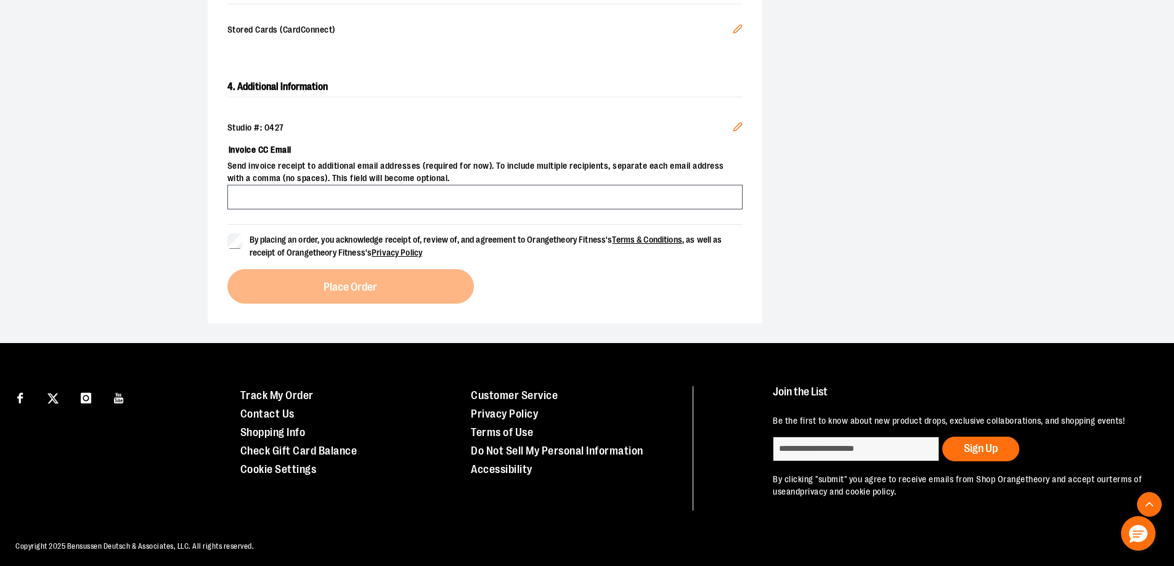
scroll to position [437, 0]
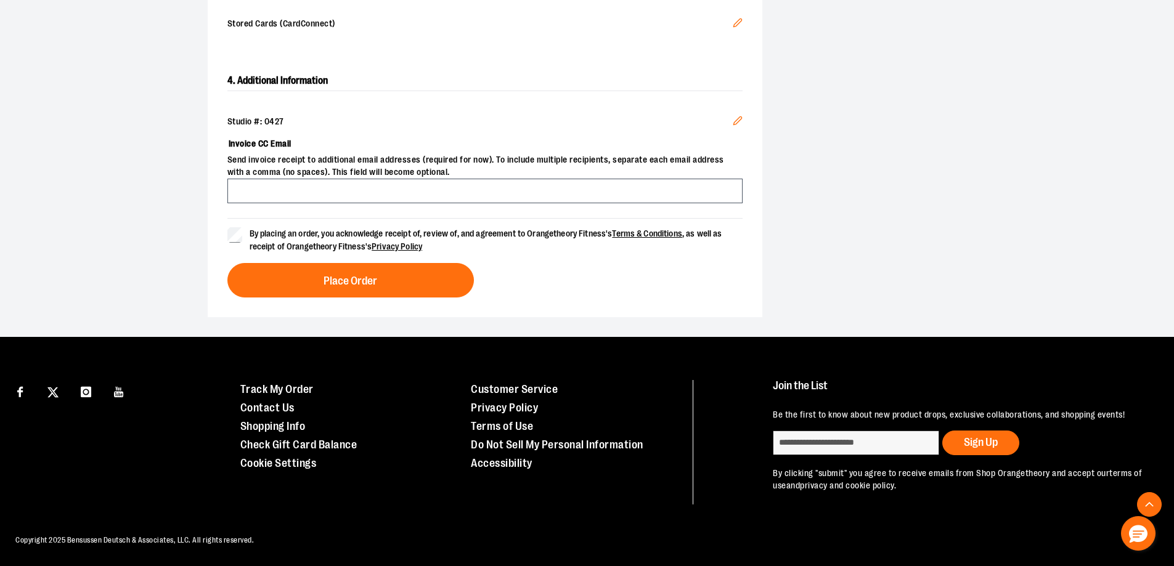
click at [274, 260] on div "By placing an order, you acknowledge receipt of, review of, and agreement to Or…" at bounding box center [484, 258] width 515 height 80
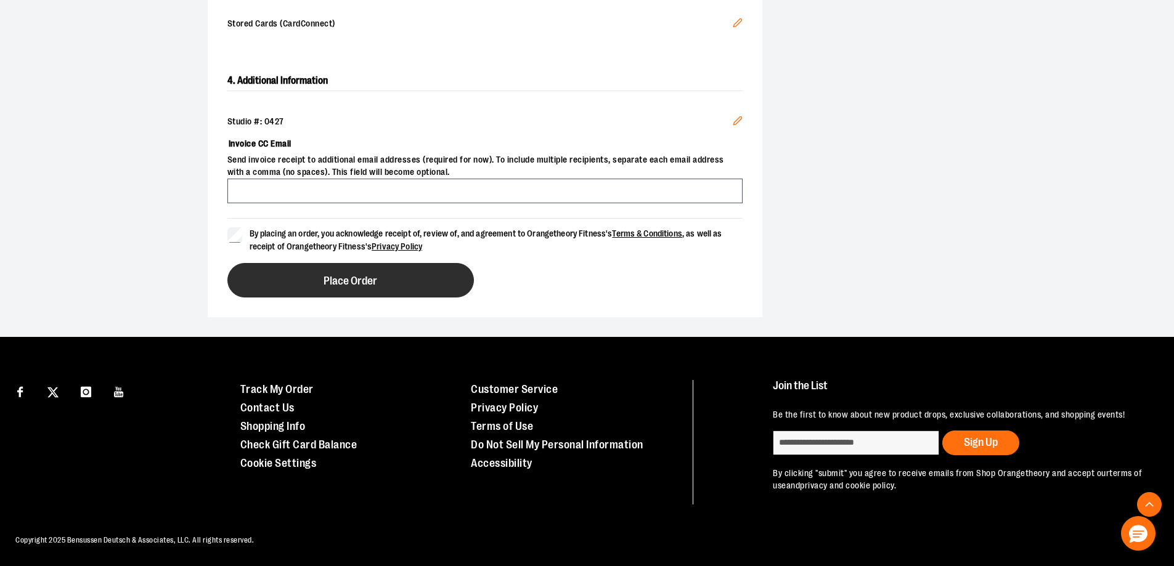
click at [284, 282] on button "Place Order" at bounding box center [350, 280] width 247 height 35
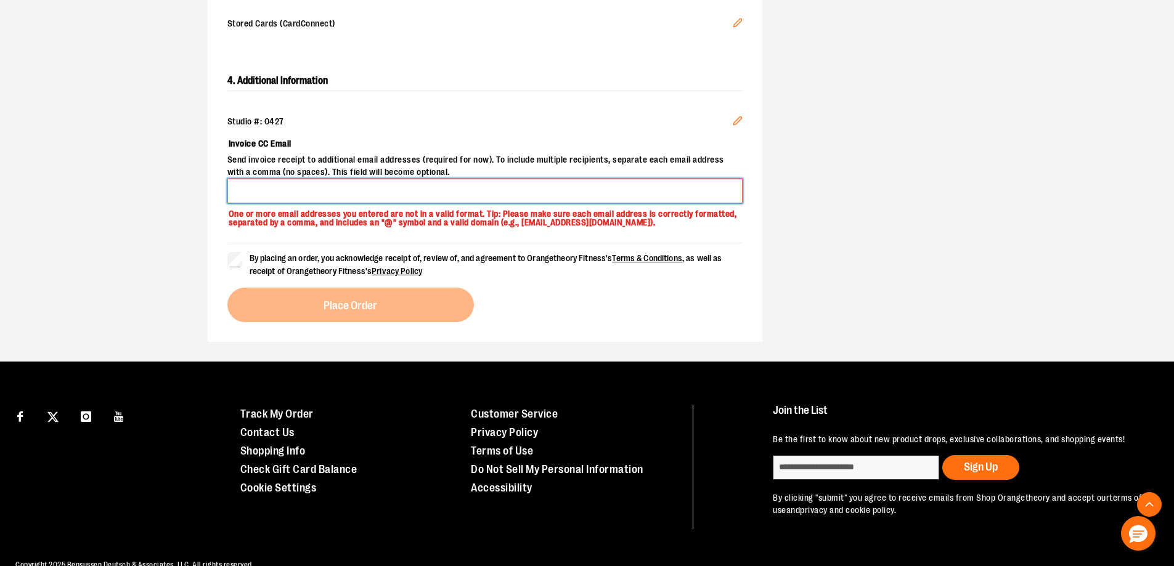
click at [345, 190] on input "Invoice CC Email" at bounding box center [484, 191] width 515 height 25
type input "*"
type input "**********"
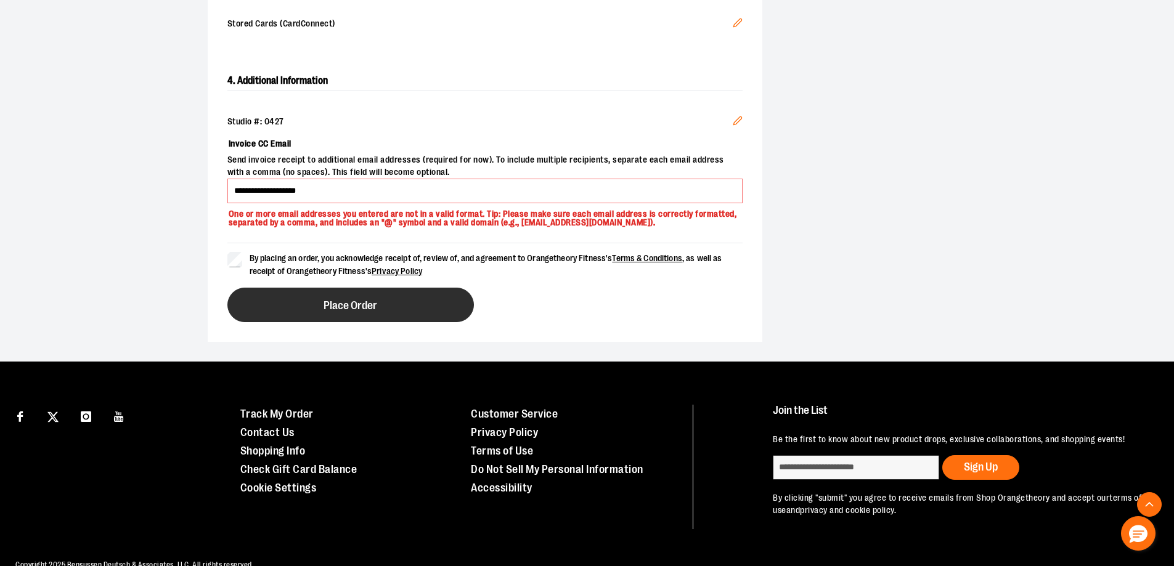
click at [333, 316] on button "Place Order" at bounding box center [350, 305] width 247 height 35
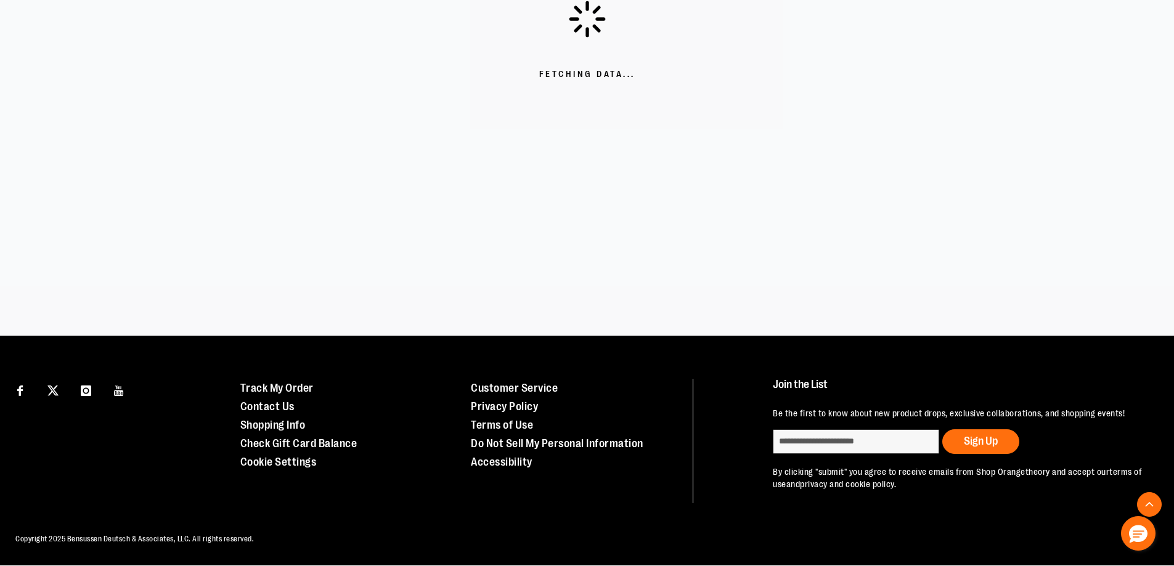
scroll to position [340, 0]
